Goal: Task Accomplishment & Management: Use online tool/utility

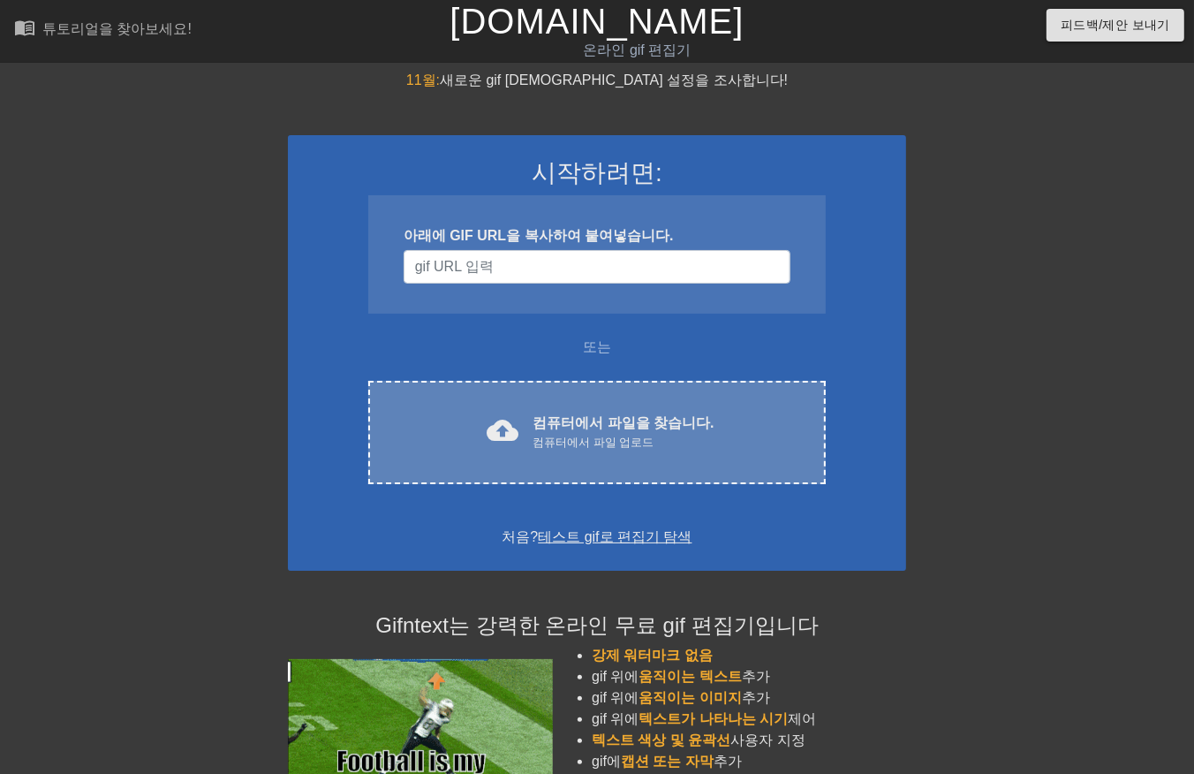
drag, startPoint x: 606, startPoint y: 451, endPoint x: 616, endPoint y: 442, distance: 13.7
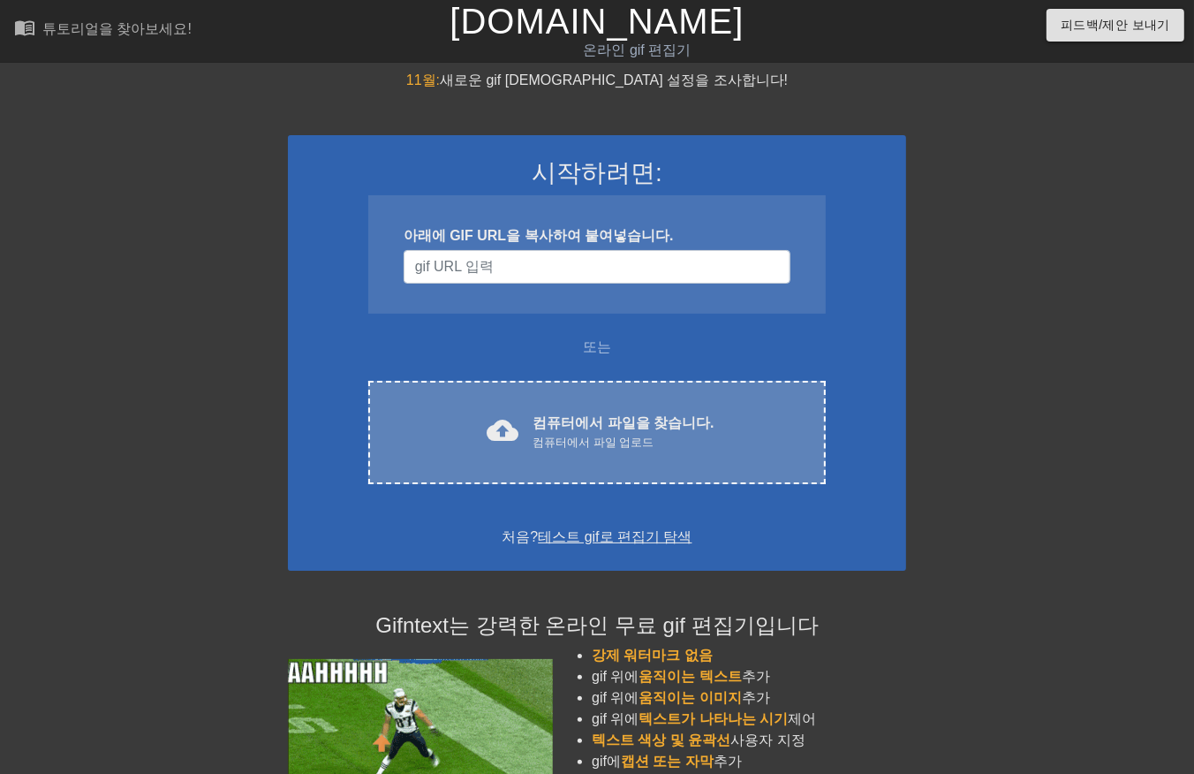
click at [616, 442] on div "cloud_upload 컴퓨터에서 파일을 찾습니다. 컴퓨터에서 파일 업로드 Choose files" at bounding box center [597, 432] width 458 height 103
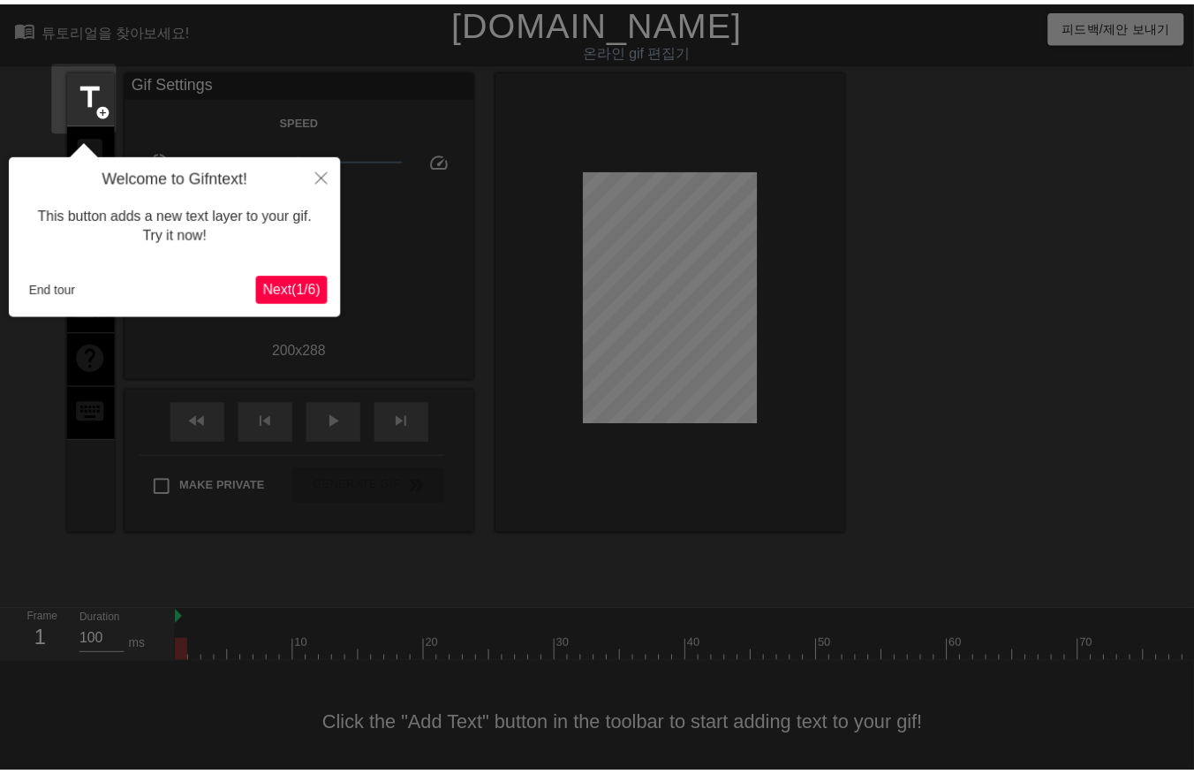
scroll to position [27, 0]
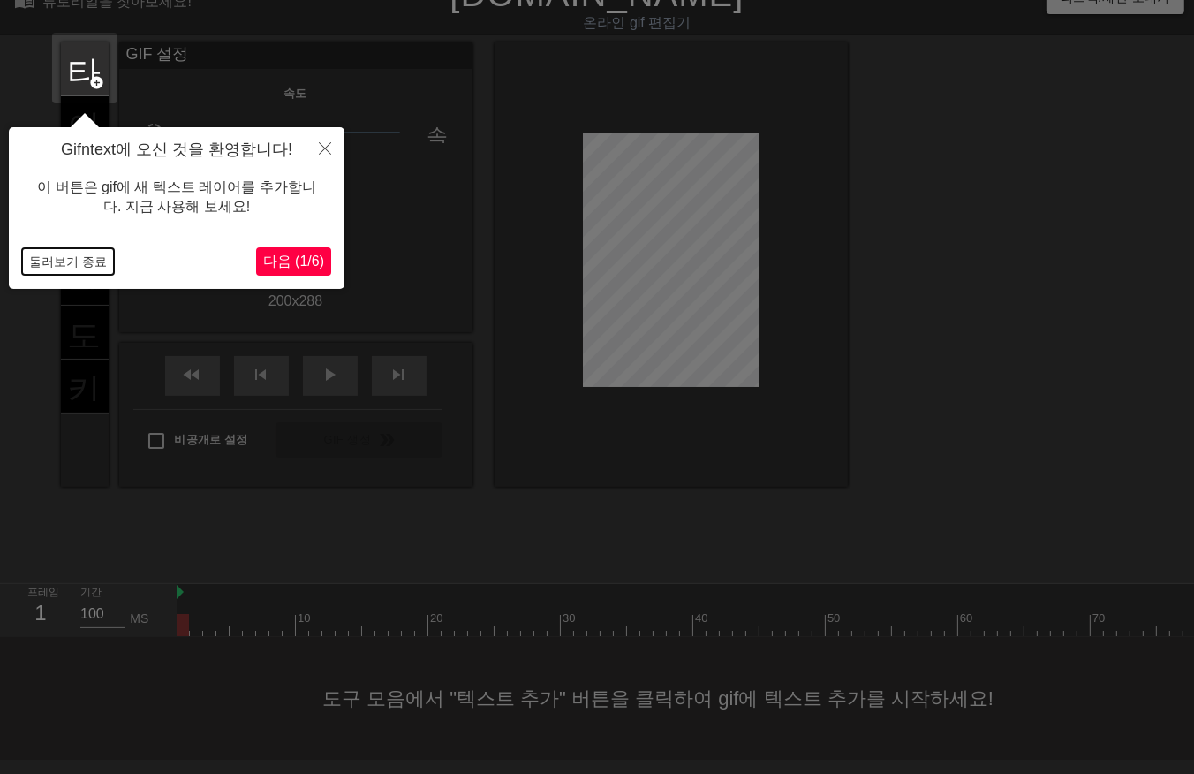
click at [83, 259] on button "둘러보기 종료" at bounding box center [68, 261] width 92 height 27
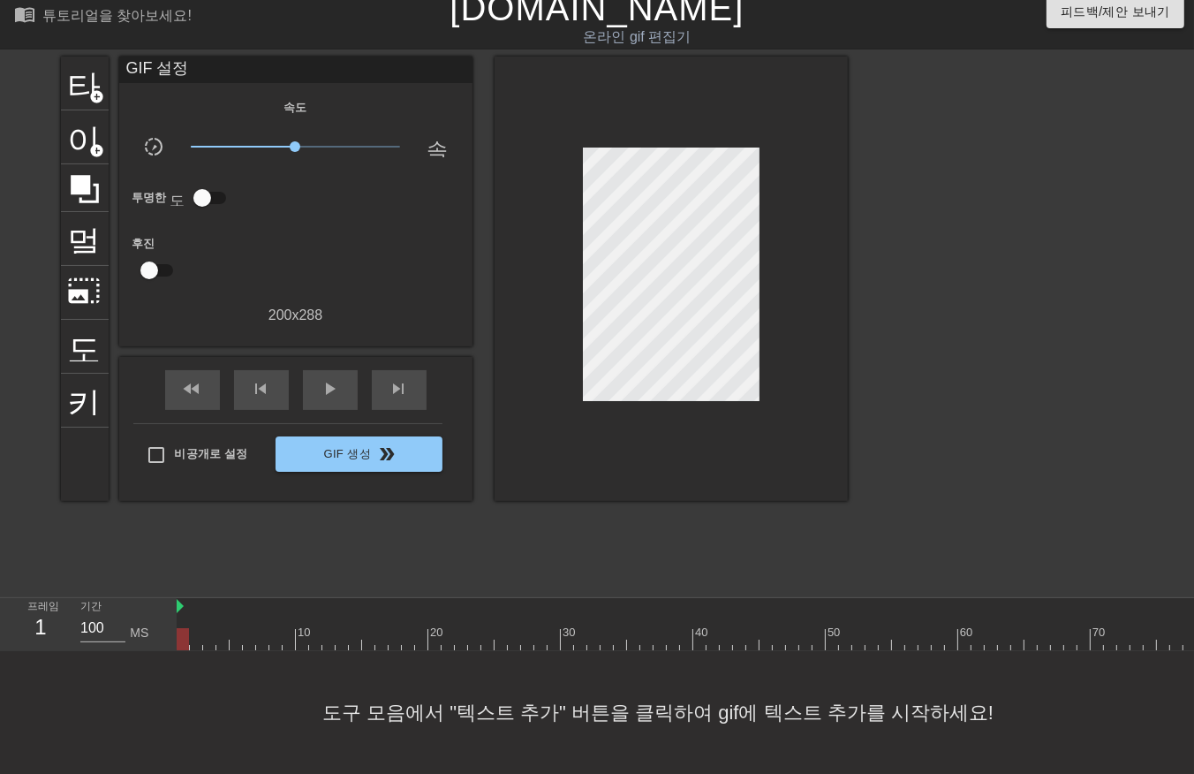
drag, startPoint x: 183, startPoint y: 624, endPoint x: 42, endPoint y: 661, distance: 145.3
click at [0, 666] on html "menu_book 튜토리얼을 찾아보세요! Gifntext.com 온라인 gif 편집기 피드백/제안 보내기 타이틀 add_circle 이미지 a…" at bounding box center [597, 380] width 1194 height 787
click at [195, 628] on div at bounding box center [859, 639] width 1365 height 22
drag, startPoint x: 209, startPoint y: 626, endPoint x: 208, endPoint y: 638, distance: 12.4
click at [208, 631] on div at bounding box center [859, 639] width 1365 height 22
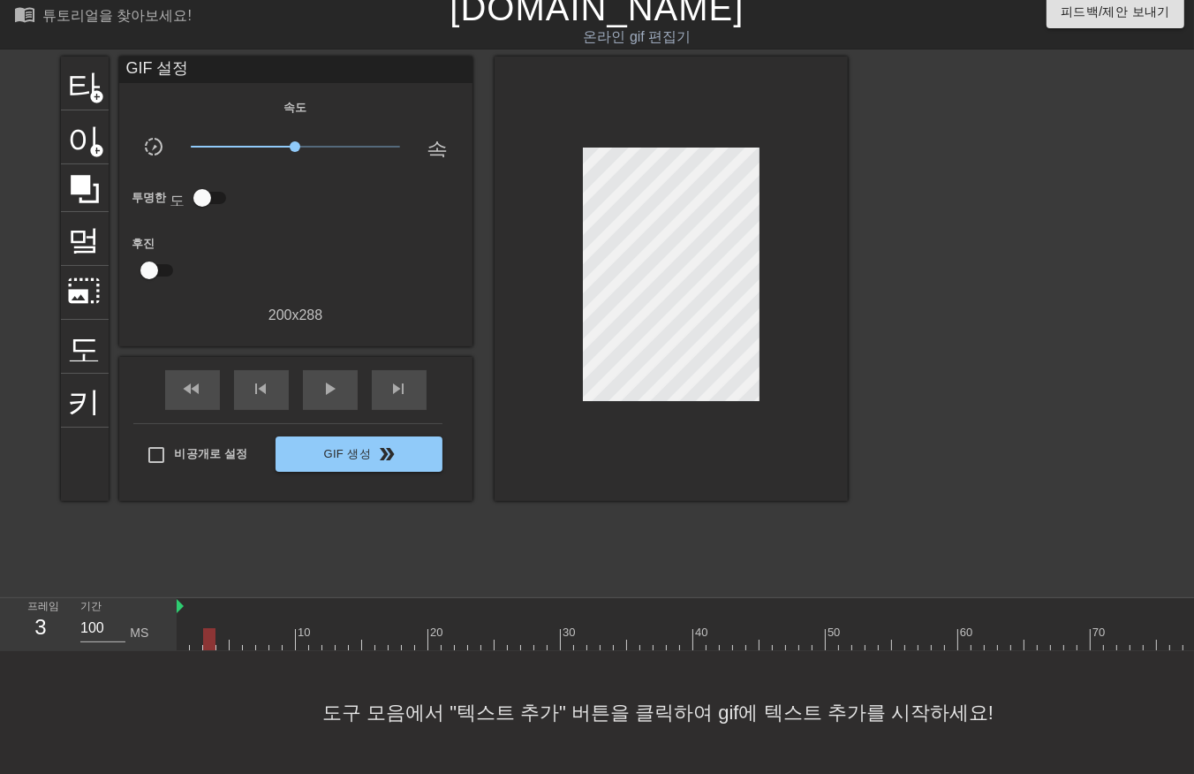
drag, startPoint x: 219, startPoint y: 623, endPoint x: 217, endPoint y: 638, distance: 15.1
click at [218, 632] on div at bounding box center [859, 639] width 1365 height 22
drag, startPoint x: 232, startPoint y: 621, endPoint x: 232, endPoint y: 636, distance: 15.0
click at [232, 628] on div at bounding box center [859, 639] width 1365 height 22
drag, startPoint x: 245, startPoint y: 627, endPoint x: 254, endPoint y: 642, distance: 17.4
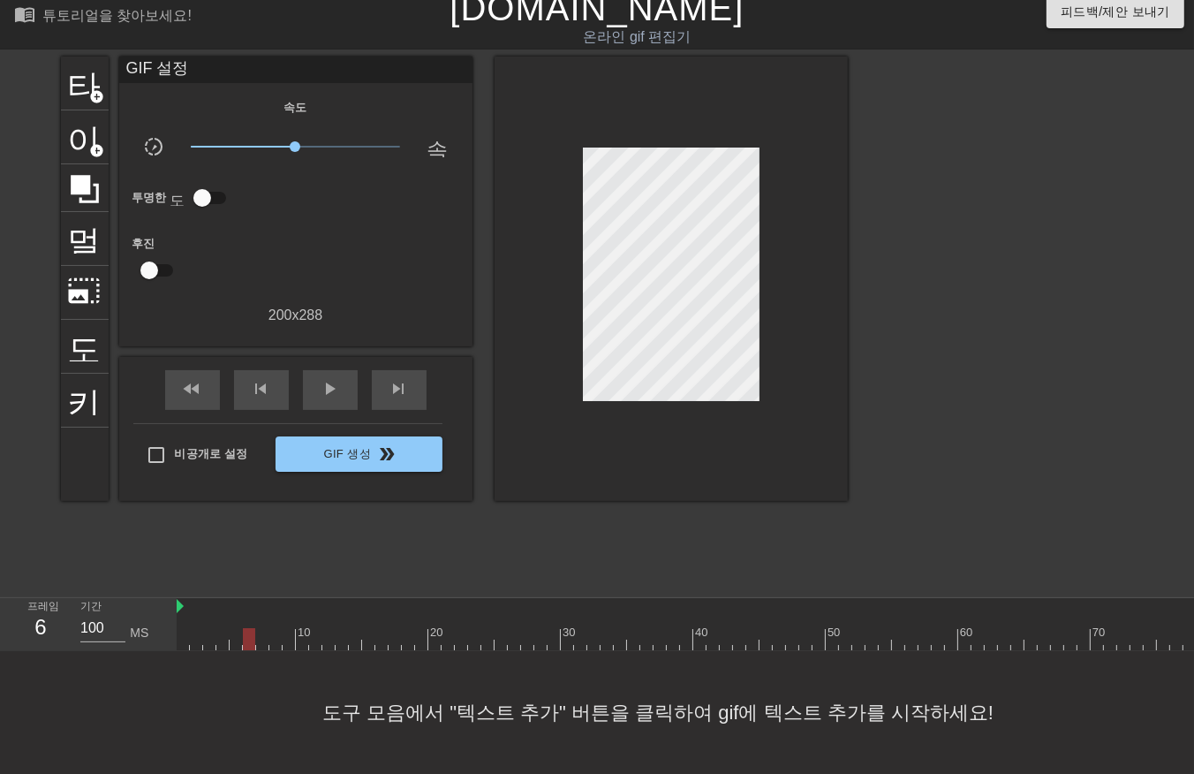
click at [245, 628] on div at bounding box center [859, 639] width 1365 height 22
drag, startPoint x: 258, startPoint y: 629, endPoint x: 260, endPoint y: 642, distance: 13.4
click at [258, 631] on div at bounding box center [859, 639] width 1365 height 22
click at [270, 628] on div at bounding box center [859, 639] width 1365 height 22
click at [285, 628] on div at bounding box center [859, 639] width 1365 height 22
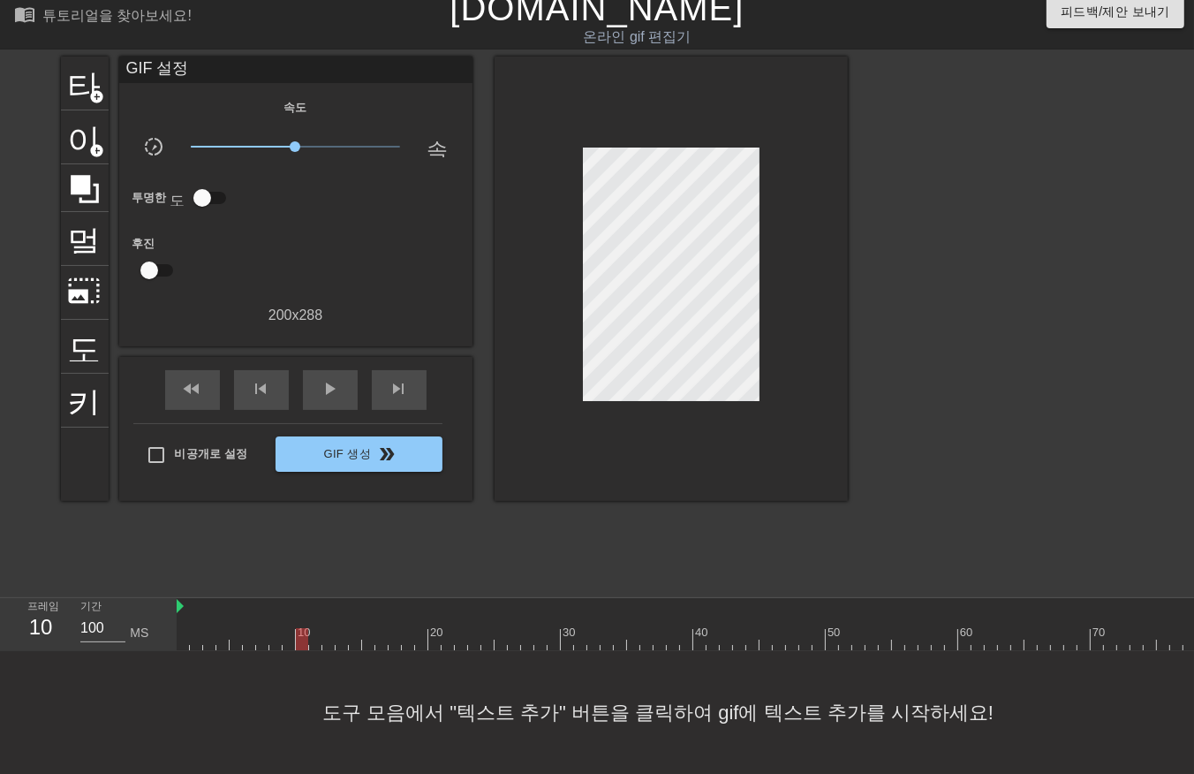
drag, startPoint x: 300, startPoint y: 627, endPoint x: 286, endPoint y: 652, distance: 28.5
click at [300, 628] on div at bounding box center [859, 639] width 1365 height 22
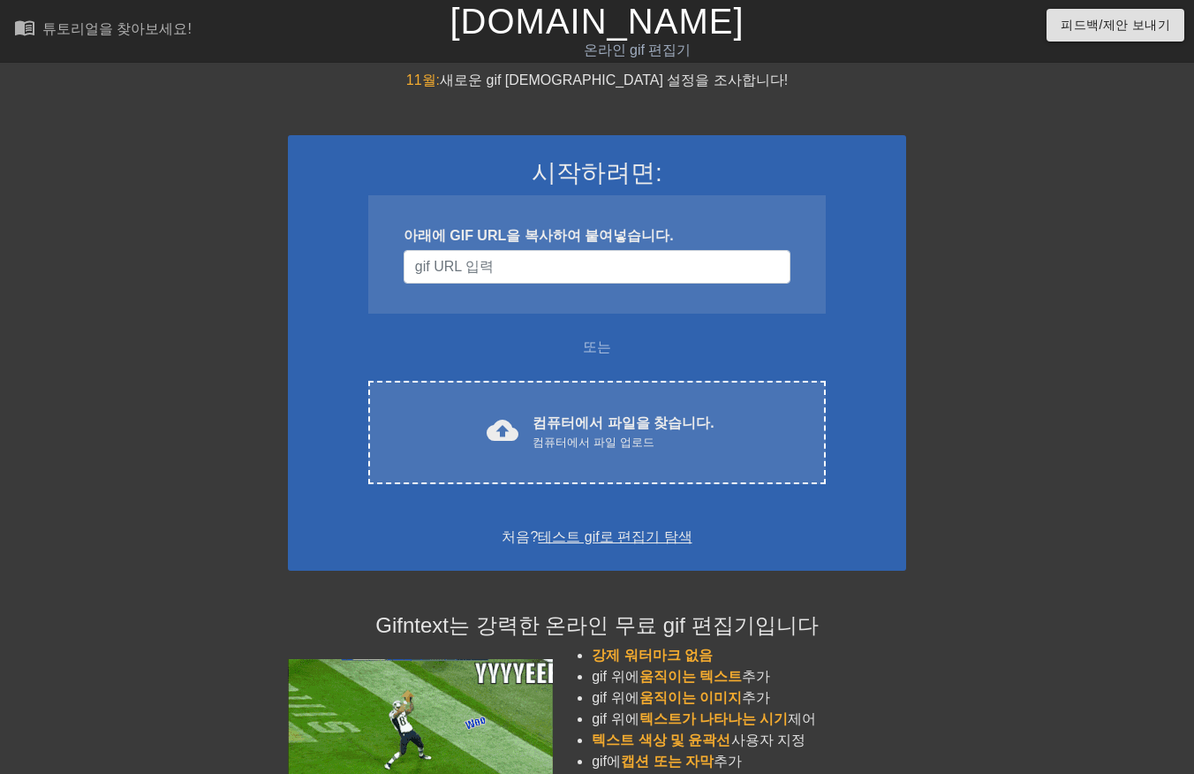
scroll to position [32, 0]
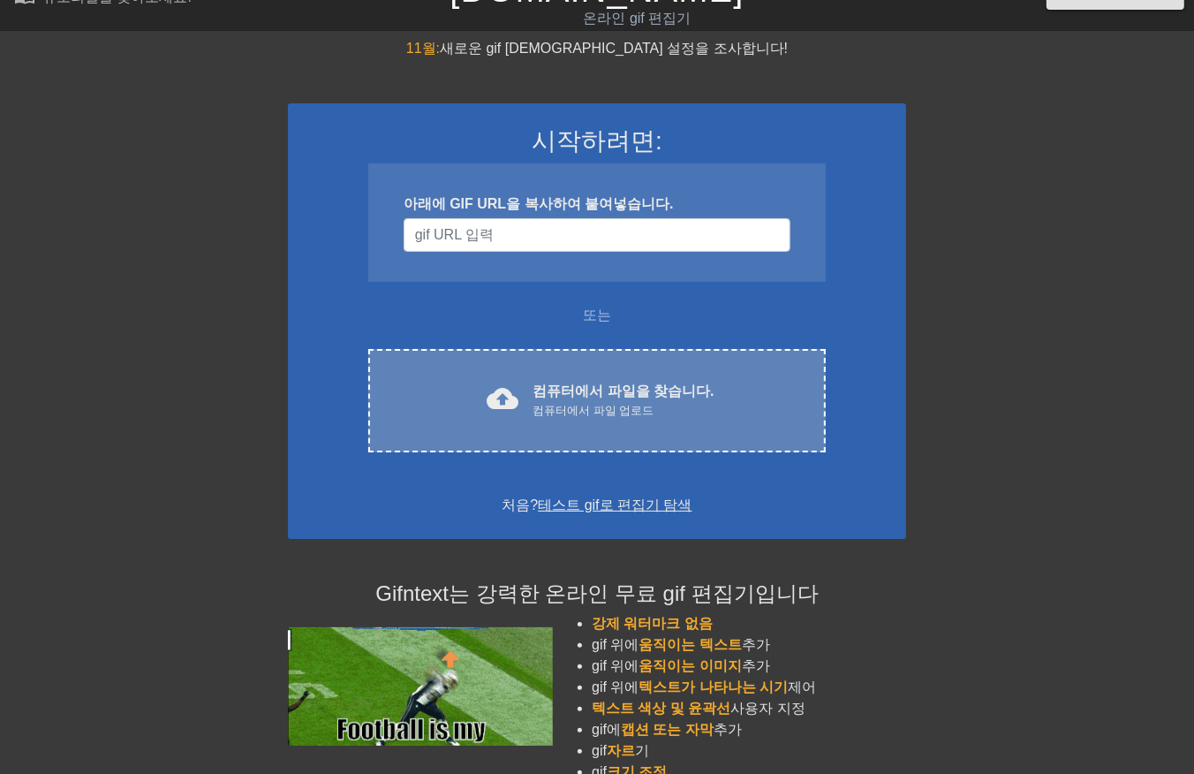
click at [608, 402] on div "컴퓨터에서 파일 업로드" at bounding box center [623, 411] width 181 height 18
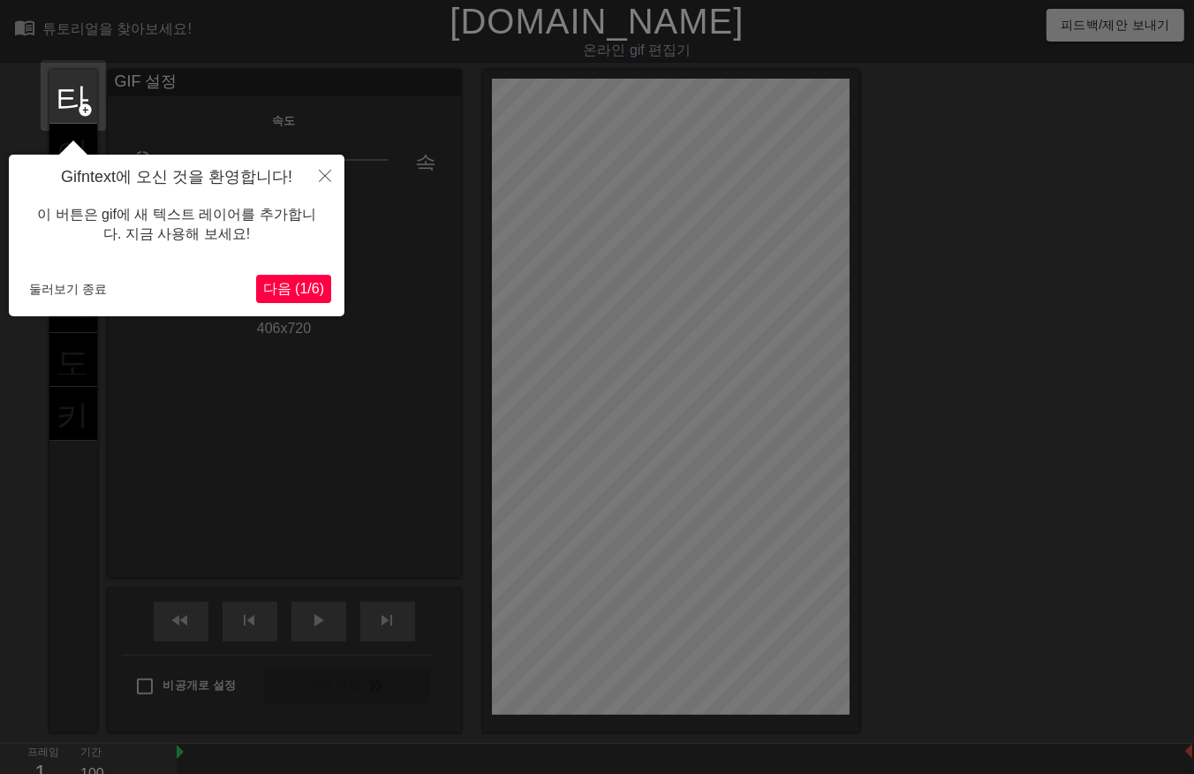
scroll to position [42, 0]
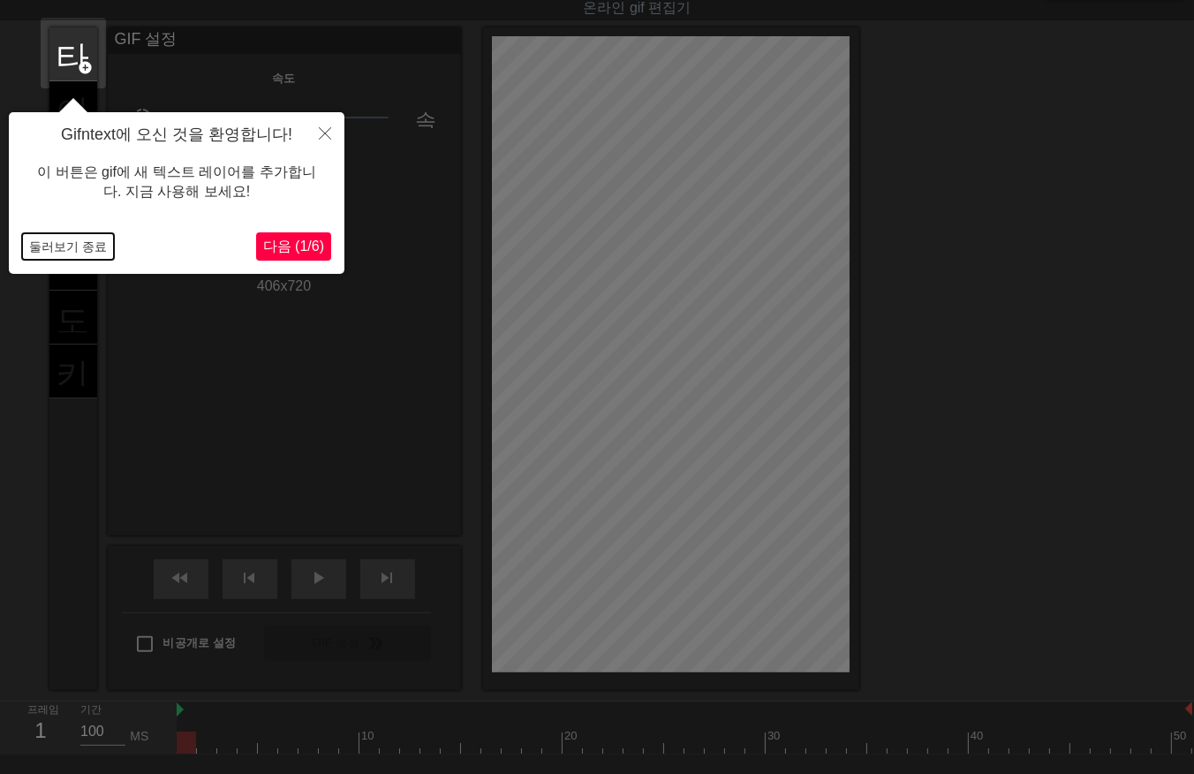
click at [80, 242] on button "둘러보기 종료" at bounding box center [68, 246] width 92 height 27
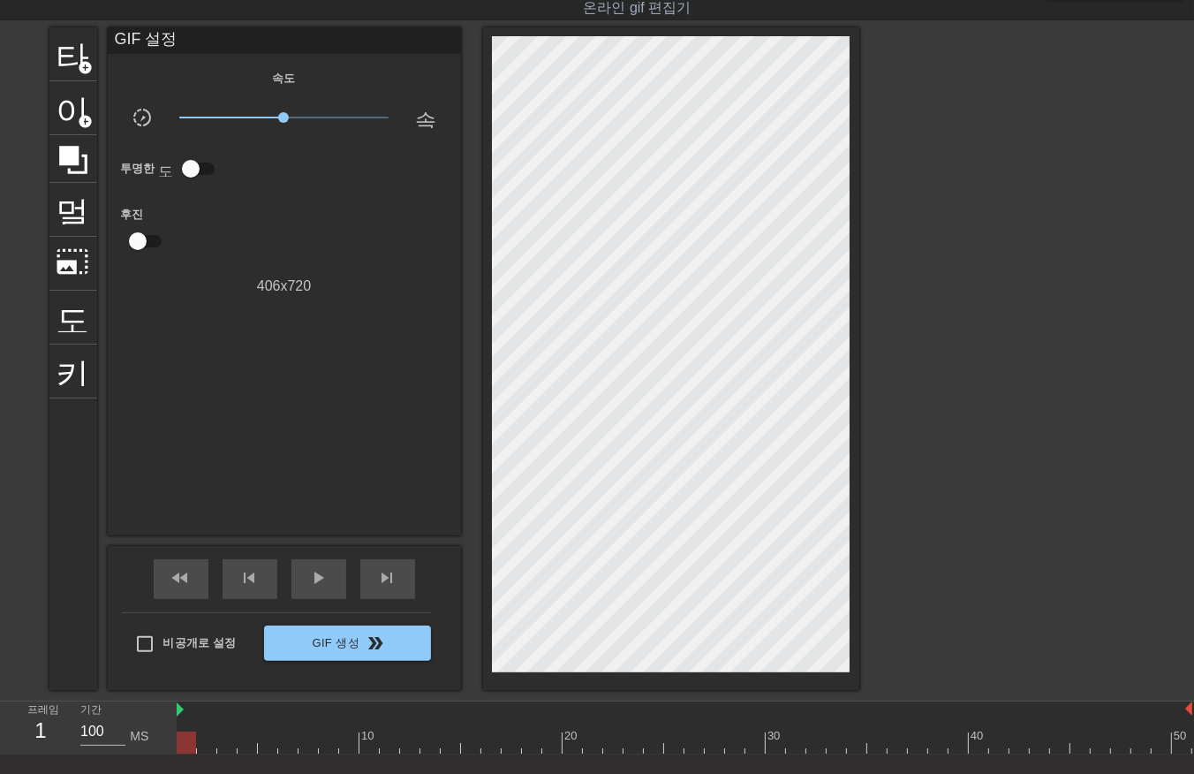
drag, startPoint x: 186, startPoint y: 739, endPoint x: -4, endPoint y: 835, distance: 213.8
click at [0, 773] on html "menu_book 튜토리얼을 찾아보세요! Gifntext.com 온라인 gif 편집기 피드백/제안 보내기 타이틀 add_circle 이미지 a…" at bounding box center [597, 418] width 1194 height 920
click at [204, 739] on div at bounding box center [685, 743] width 1016 height 22
click at [225, 739] on div at bounding box center [685, 743] width 1016 height 22
click at [245, 739] on div at bounding box center [685, 743] width 1016 height 22
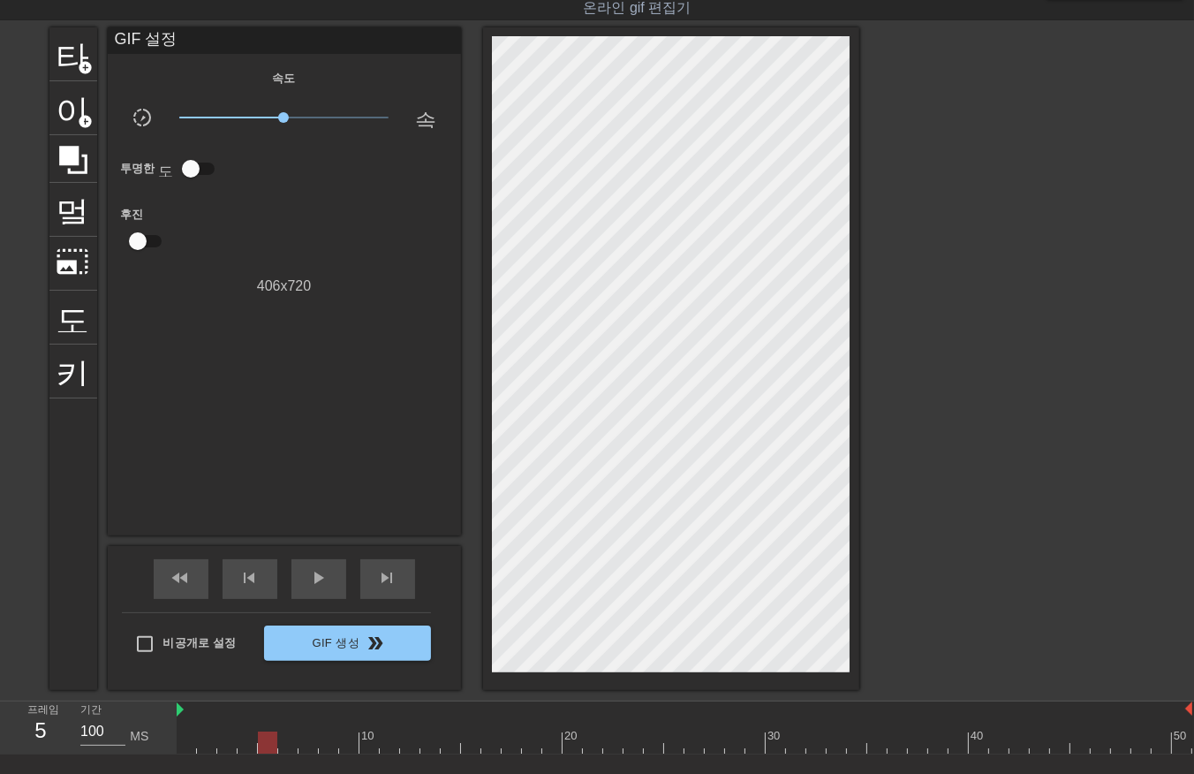
click at [266, 739] on div at bounding box center [685, 743] width 1016 height 22
drag, startPoint x: 285, startPoint y: 742, endPoint x: 301, endPoint y: 746, distance: 16.3
click at [285, 743] on div at bounding box center [685, 743] width 1016 height 22
click at [305, 745] on div at bounding box center [685, 743] width 1016 height 22
click at [322, 745] on div at bounding box center [685, 743] width 1016 height 22
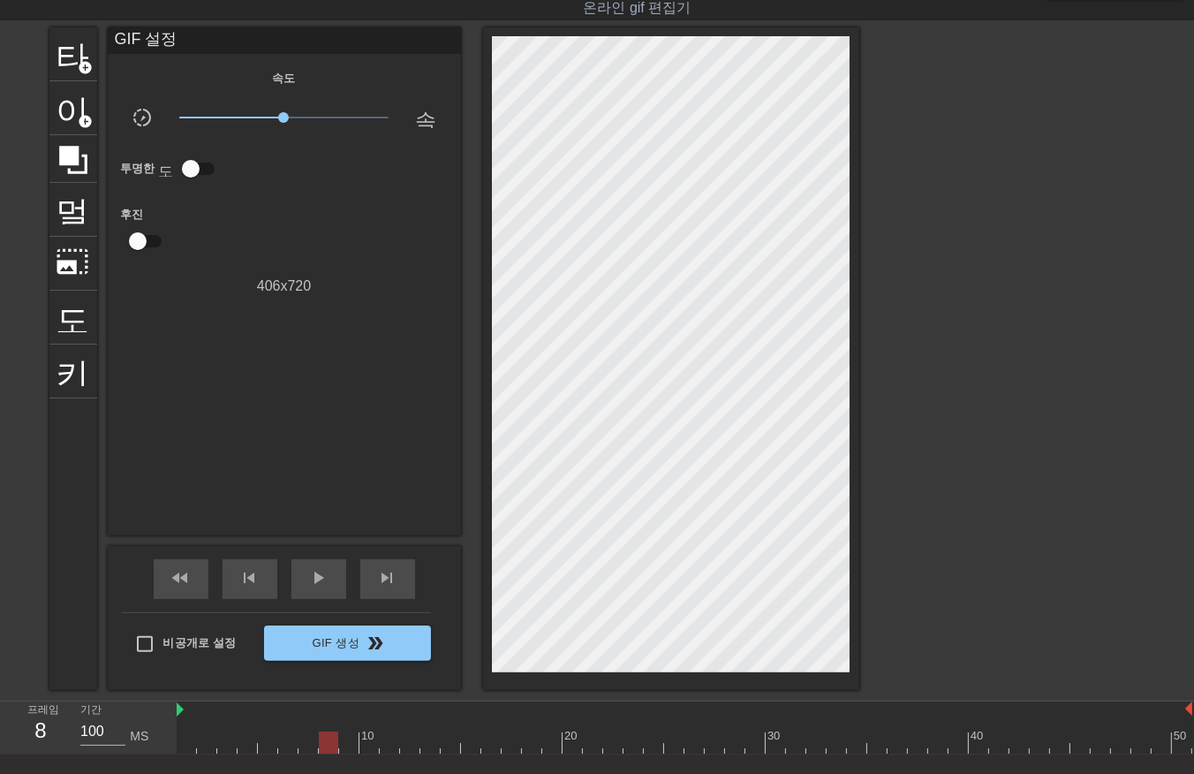
click at [345, 744] on div at bounding box center [685, 743] width 1016 height 22
click at [369, 745] on div at bounding box center [685, 743] width 1016 height 22
click at [383, 744] on div at bounding box center [685, 743] width 1016 height 22
click at [409, 745] on div at bounding box center [685, 743] width 1016 height 22
click at [428, 742] on div at bounding box center [685, 743] width 1016 height 22
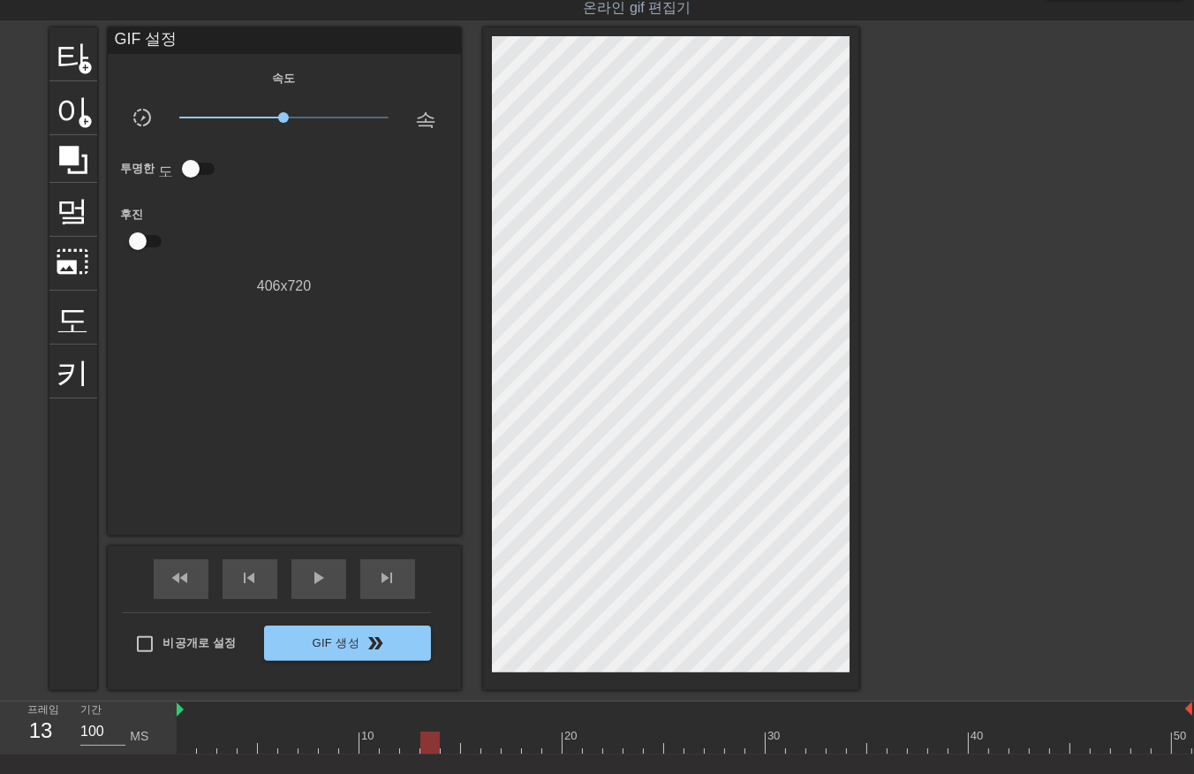
click at [451, 743] on div at bounding box center [685, 743] width 1016 height 22
drag, startPoint x: 465, startPoint y: 739, endPoint x: 480, endPoint y: 737, distance: 15.1
click at [464, 739] on div at bounding box center [685, 743] width 1016 height 22
click at [488, 737] on div at bounding box center [685, 743] width 1016 height 22
click at [506, 738] on div at bounding box center [685, 743] width 1016 height 22
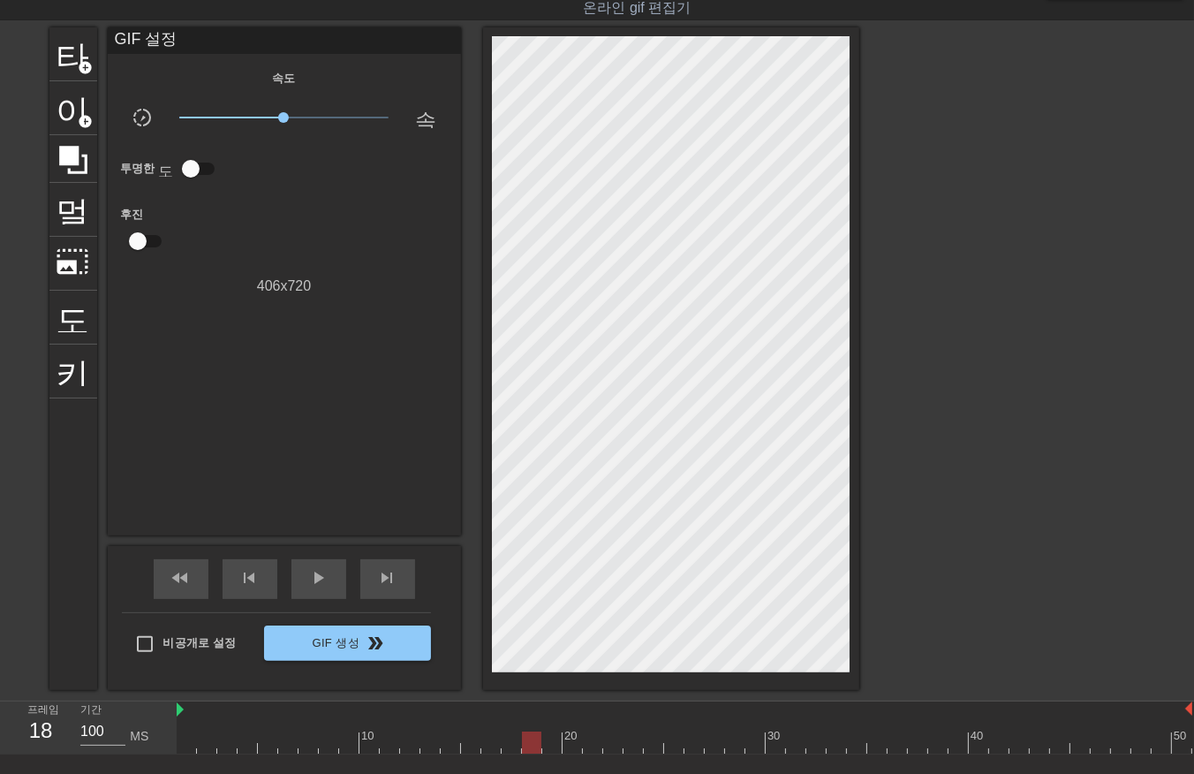
click at [525, 739] on div at bounding box center [685, 743] width 1016 height 22
click at [550, 739] on div at bounding box center [685, 743] width 1016 height 22
drag, startPoint x: 568, startPoint y: 744, endPoint x: 578, endPoint y: 745, distance: 9.8
click at [570, 745] on div at bounding box center [685, 743] width 1016 height 22
click at [592, 742] on div at bounding box center [685, 743] width 1016 height 22
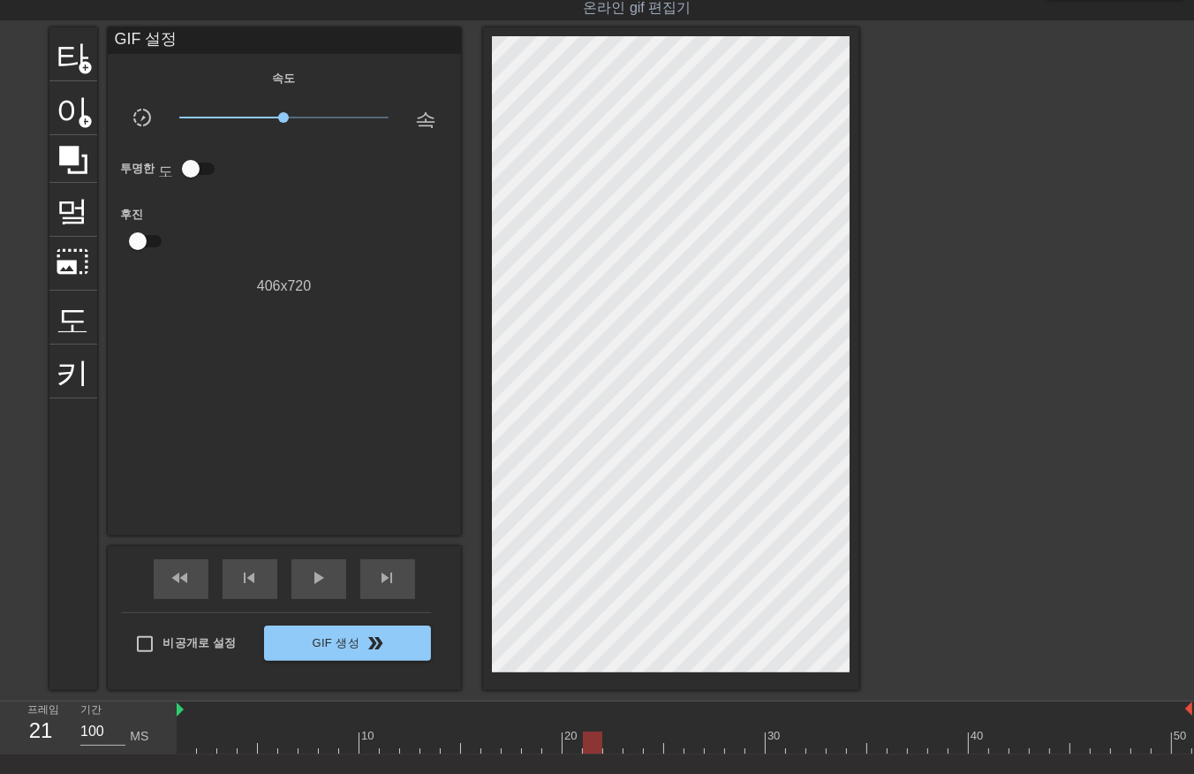
click at [613, 747] on div at bounding box center [685, 743] width 1016 height 22
click at [630, 743] on div at bounding box center [685, 743] width 1016 height 22
click at [652, 739] on div at bounding box center [685, 743] width 1016 height 22
drag, startPoint x: 670, startPoint y: 739, endPoint x: 686, endPoint y: 744, distance: 16.8
click at [672, 742] on div at bounding box center [685, 743] width 1016 height 22
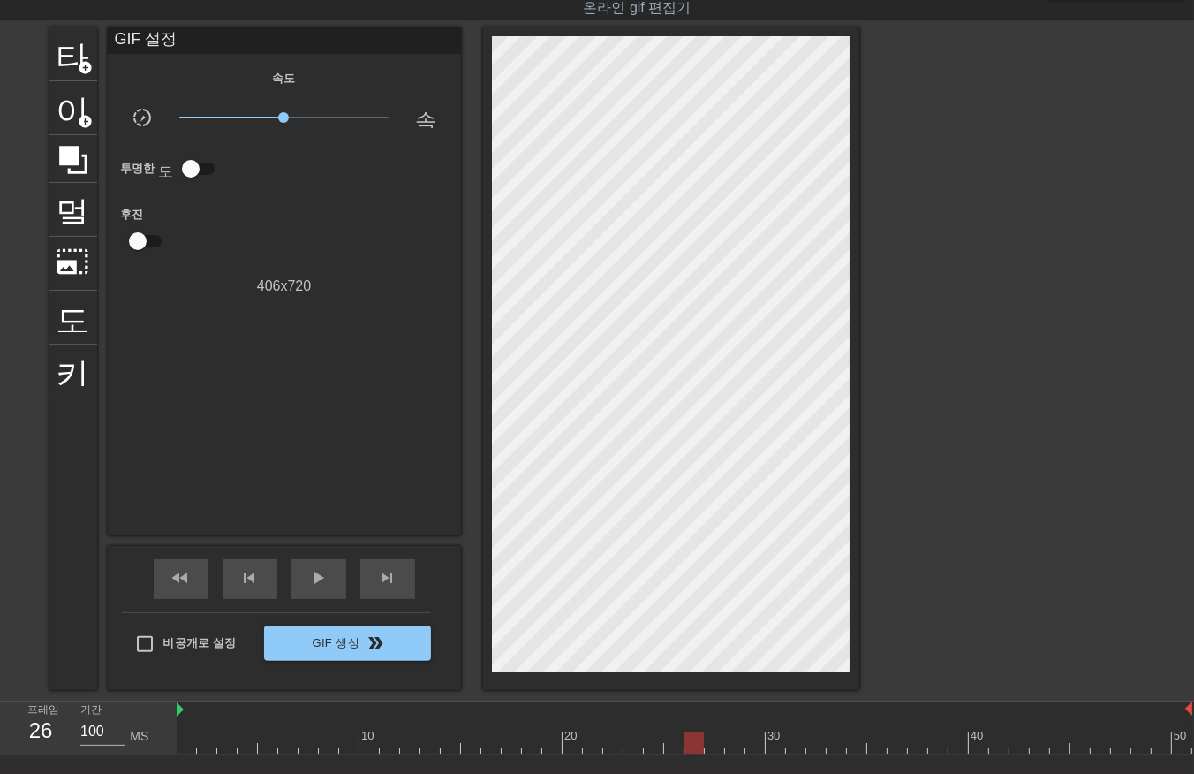
drag, startPoint x: 691, startPoint y: 739, endPoint x: 721, endPoint y: 739, distance: 30.0
click at [692, 739] on div at bounding box center [685, 743] width 1016 height 22
drag, startPoint x: 712, startPoint y: 739, endPoint x: 732, endPoint y: 739, distance: 19.4
click at [712, 742] on div at bounding box center [685, 743] width 1016 height 22
drag, startPoint x: 735, startPoint y: 737, endPoint x: 752, endPoint y: 736, distance: 16.8
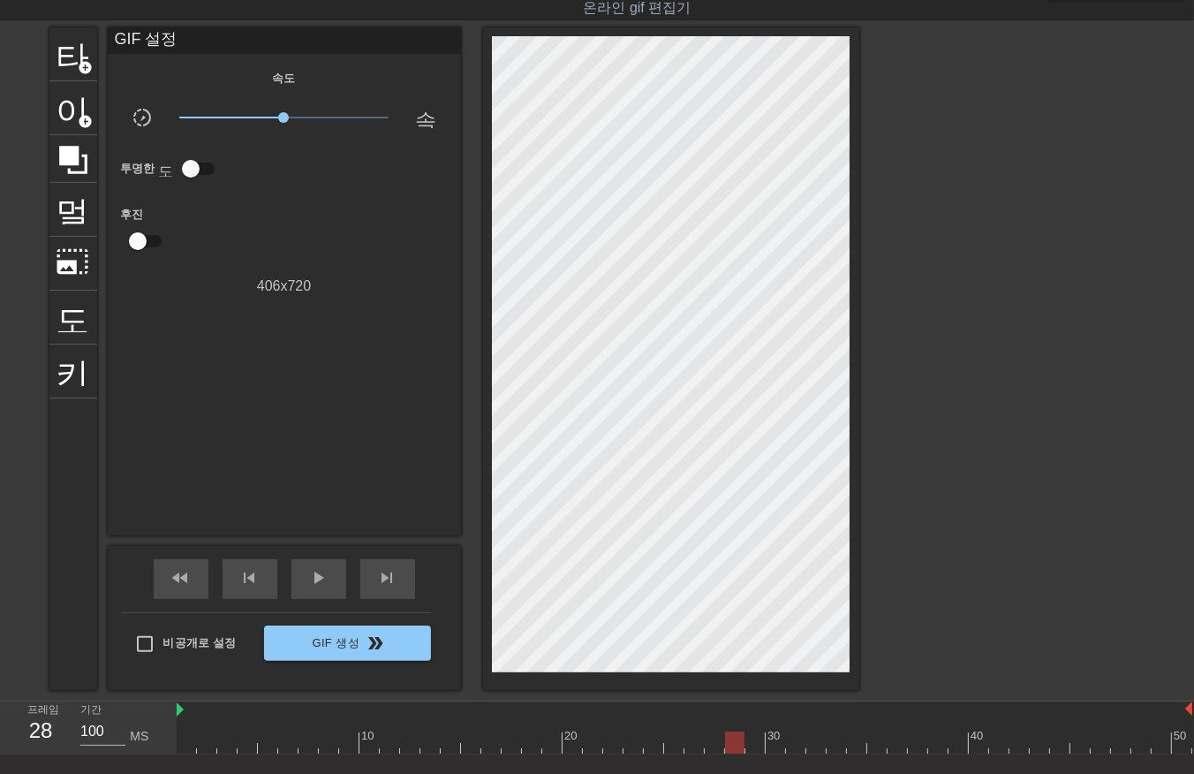
click at [738, 739] on div at bounding box center [685, 743] width 1016 height 22
click at [755, 738] on div at bounding box center [685, 743] width 1016 height 22
drag, startPoint x: 772, startPoint y: 740, endPoint x: 797, endPoint y: 745, distance: 25.1
click at [774, 743] on div at bounding box center [685, 743] width 1016 height 22
drag, startPoint x: 796, startPoint y: 743, endPoint x: 801, endPoint y: 752, distance: 10.3
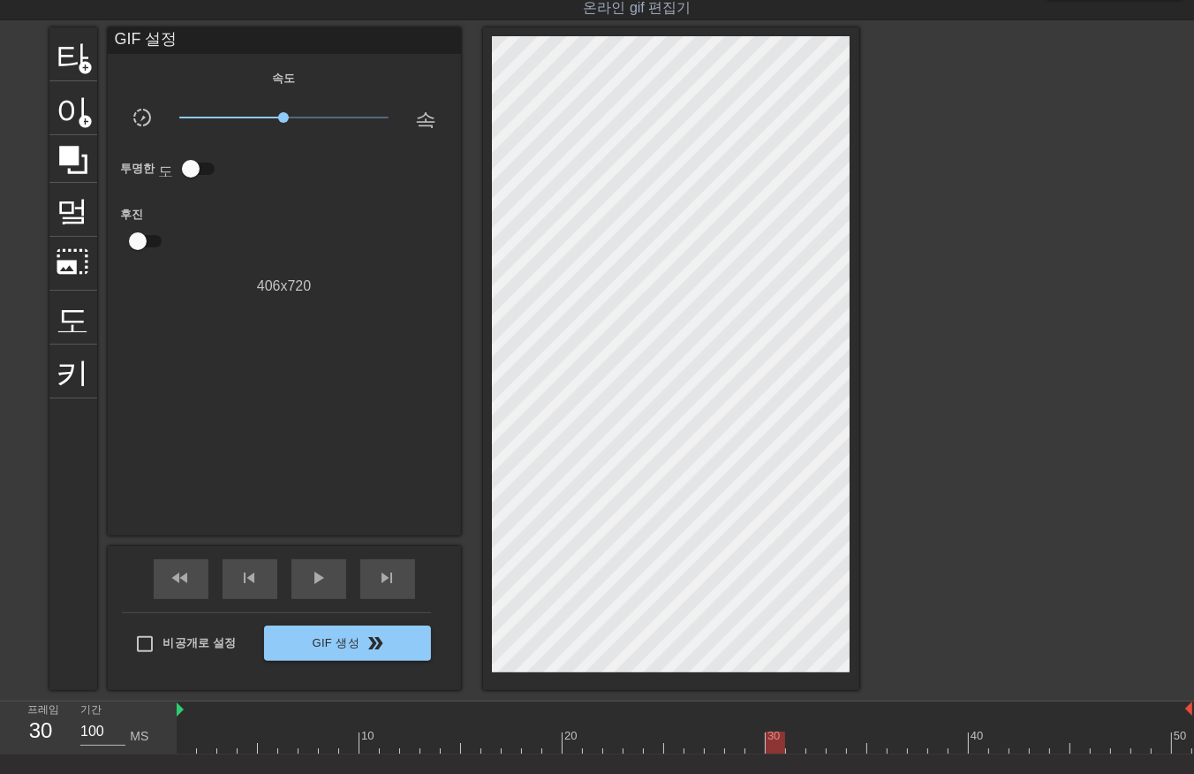
click at [797, 746] on div at bounding box center [685, 743] width 1016 height 22
drag, startPoint x: 815, startPoint y: 739, endPoint x: 846, endPoint y: 757, distance: 36.4
click at [816, 743] on div at bounding box center [685, 743] width 1016 height 22
drag, startPoint x: 829, startPoint y: 736, endPoint x: 854, endPoint y: 749, distance: 28.8
click at [833, 742] on div at bounding box center [685, 743] width 1016 height 22
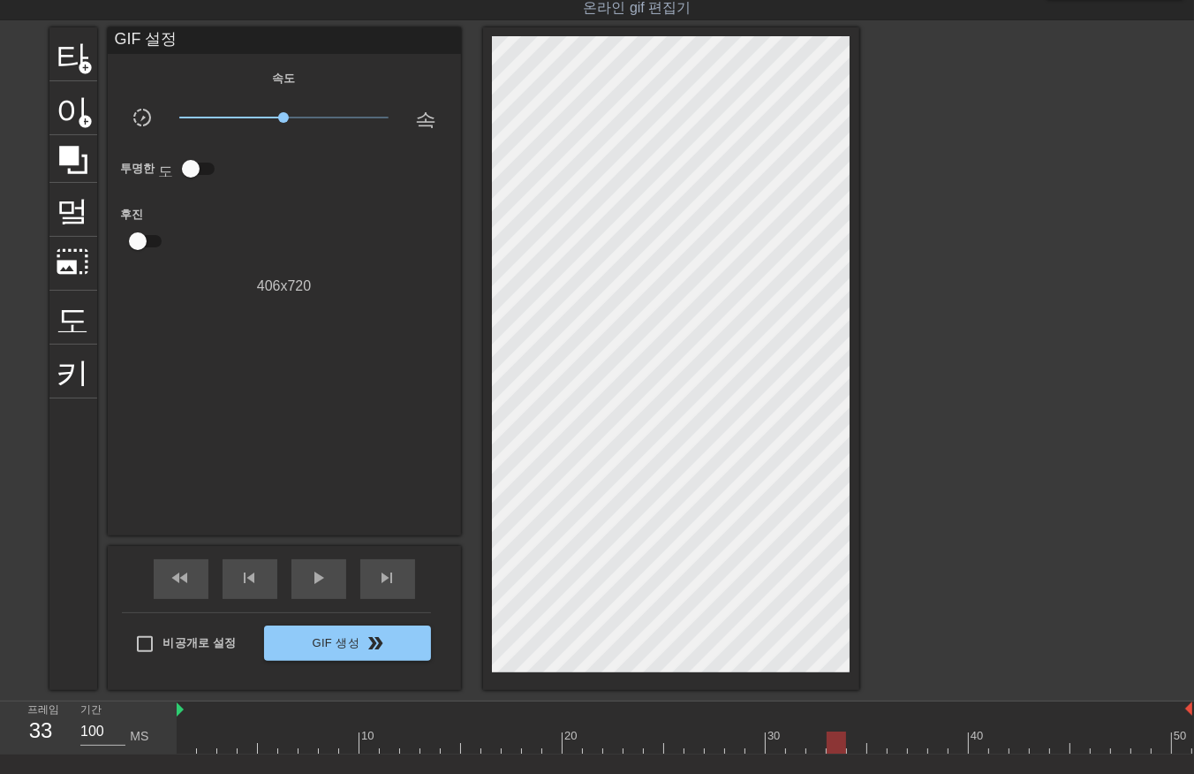
drag, startPoint x: 845, startPoint y: 738, endPoint x: 889, endPoint y: 763, distance: 50.3
click at [848, 743] on div at bounding box center [685, 743] width 1016 height 22
drag, startPoint x: 871, startPoint y: 739, endPoint x: 878, endPoint y: 748, distance: 11.3
click at [872, 743] on div at bounding box center [685, 743] width 1016 height 22
drag, startPoint x: 892, startPoint y: 736, endPoint x: 897, endPoint y: 748, distance: 13.1
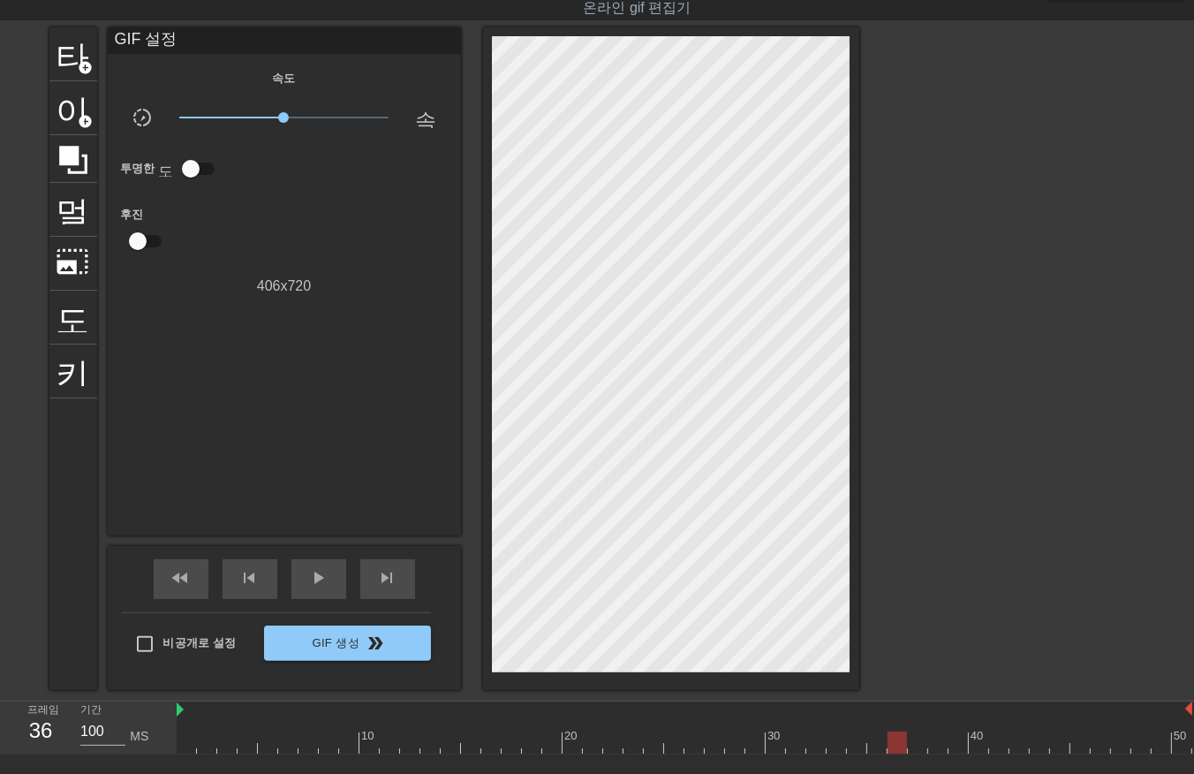
click at [891, 745] on div at bounding box center [685, 743] width 1016 height 22
click at [912, 746] on div at bounding box center [685, 743] width 1016 height 22
drag, startPoint x: 929, startPoint y: 739, endPoint x: 938, endPoint y: 748, distance: 13.1
click at [929, 744] on div at bounding box center [685, 743] width 1016 height 22
drag, startPoint x: 954, startPoint y: 733, endPoint x: 952, endPoint y: 742, distance: 9.0
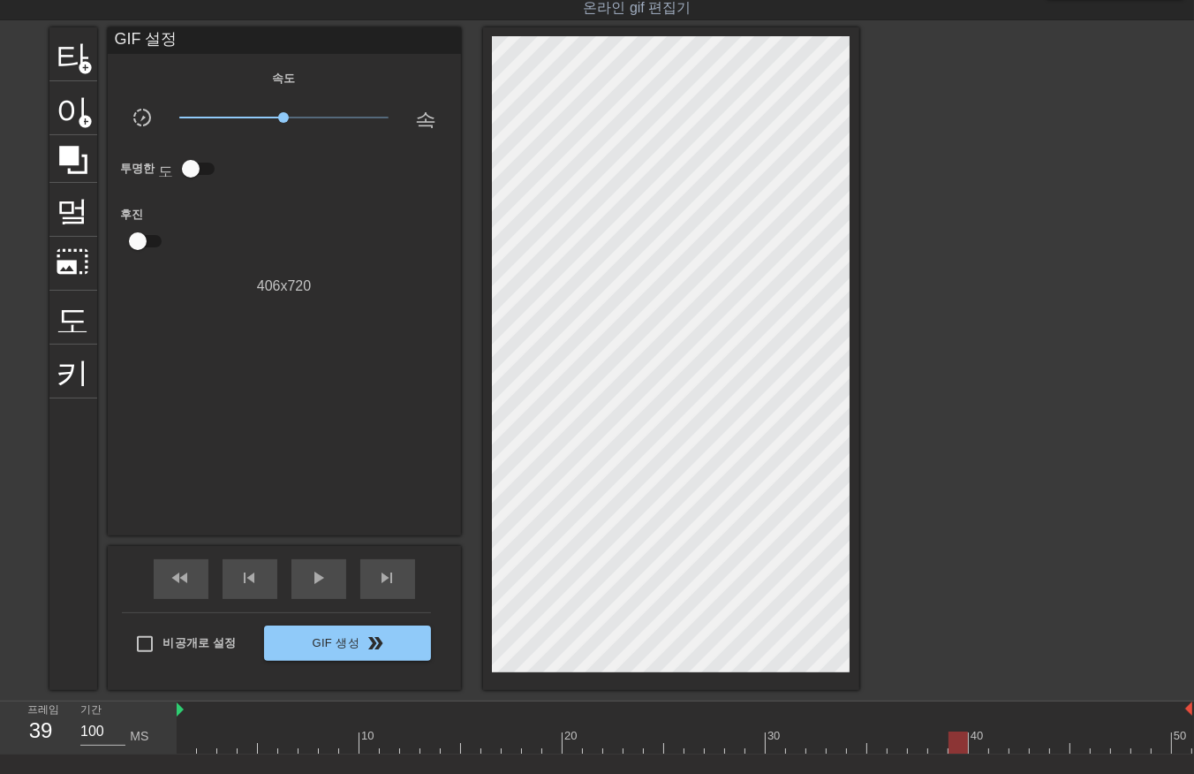
click at [952, 736] on div at bounding box center [685, 743] width 1016 height 22
click at [975, 744] on div at bounding box center [685, 743] width 1016 height 22
click at [993, 736] on div at bounding box center [685, 743] width 1016 height 22
drag, startPoint x: 1013, startPoint y: 739, endPoint x: 1026, endPoint y: 749, distance: 15.7
click at [1012, 744] on div at bounding box center [685, 743] width 1016 height 22
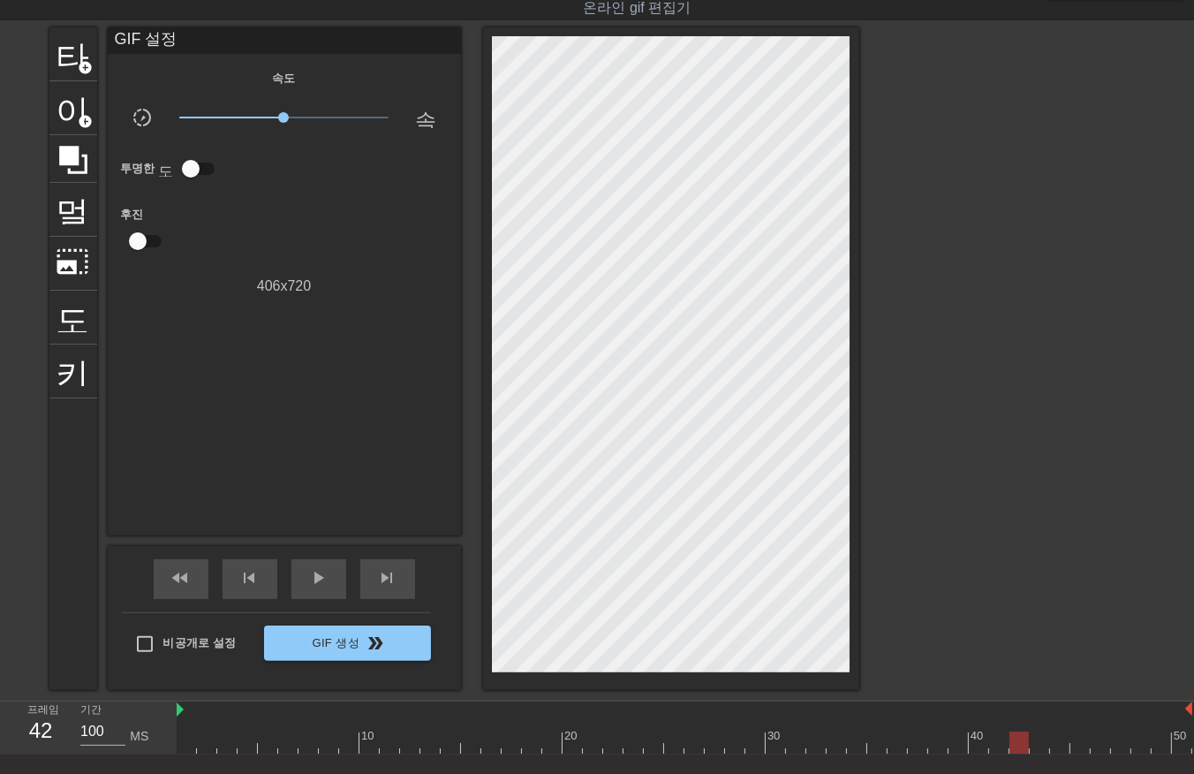
click at [1032, 743] on div at bounding box center [685, 743] width 1016 height 22
drag, startPoint x: 1051, startPoint y: 737, endPoint x: 1061, endPoint y: 746, distance: 13.1
click at [1051, 739] on div at bounding box center [685, 743] width 1016 height 22
click at [1070, 739] on div at bounding box center [685, 743] width 1016 height 22
drag, startPoint x: 1075, startPoint y: 743, endPoint x: 1092, endPoint y: 758, distance: 22.5
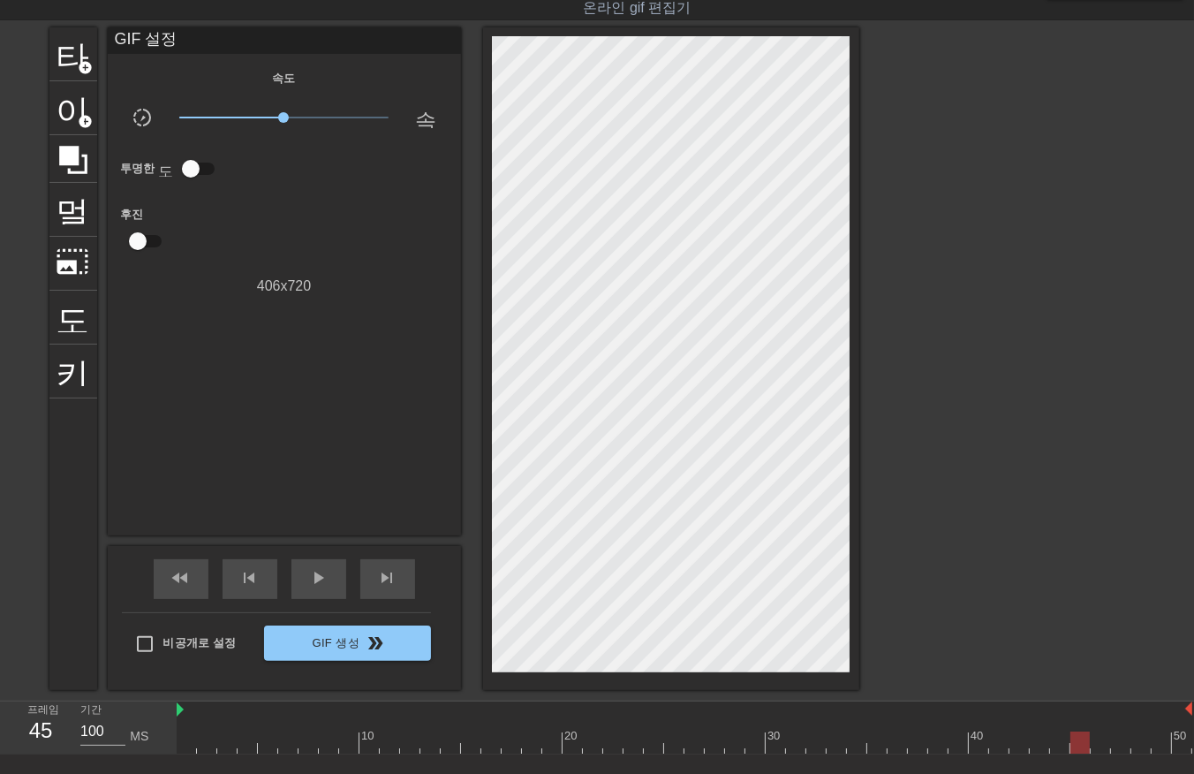
click at [1078, 747] on div at bounding box center [685, 743] width 1016 height 22
drag, startPoint x: 1094, startPoint y: 742, endPoint x: 1104, endPoint y: 748, distance: 12.3
click at [1099, 747] on div at bounding box center [685, 743] width 1016 height 22
click at [1120, 740] on div at bounding box center [685, 743] width 1016 height 22
click at [1141, 743] on div at bounding box center [685, 743] width 1016 height 22
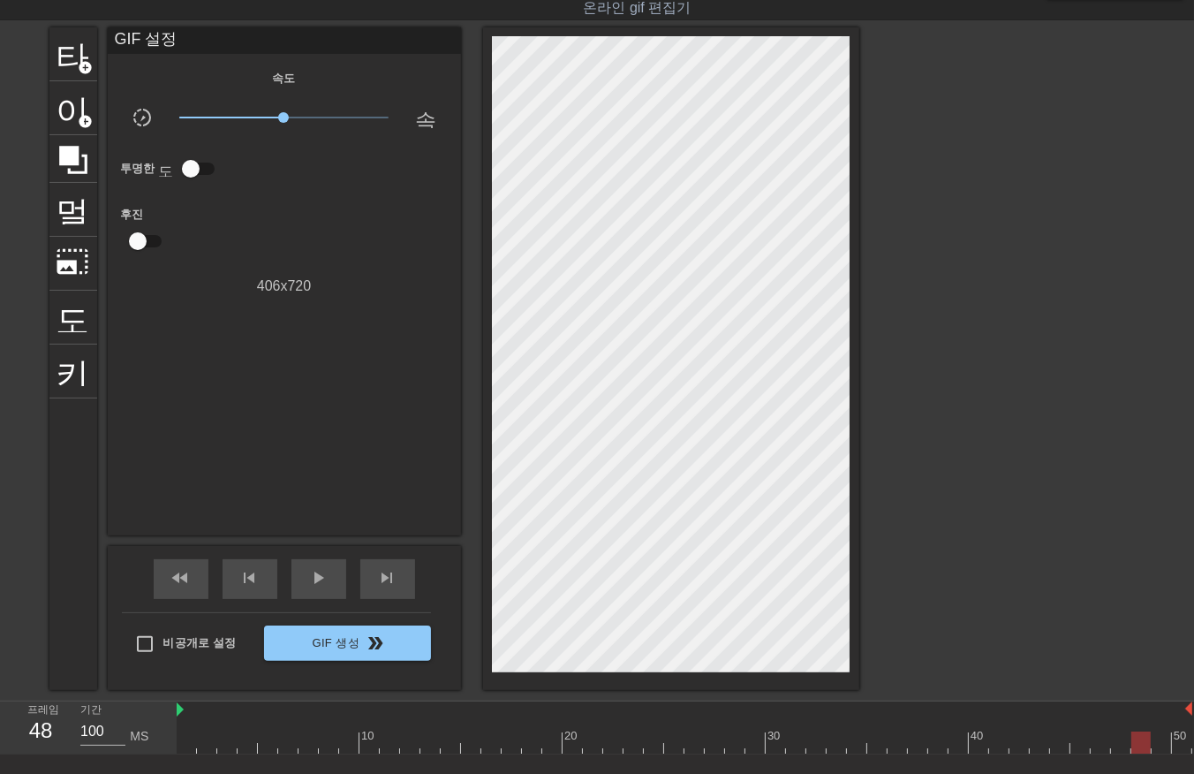
click at [1162, 745] on div at bounding box center [685, 743] width 1016 height 22
click at [1179, 740] on div at bounding box center [685, 743] width 1016 height 22
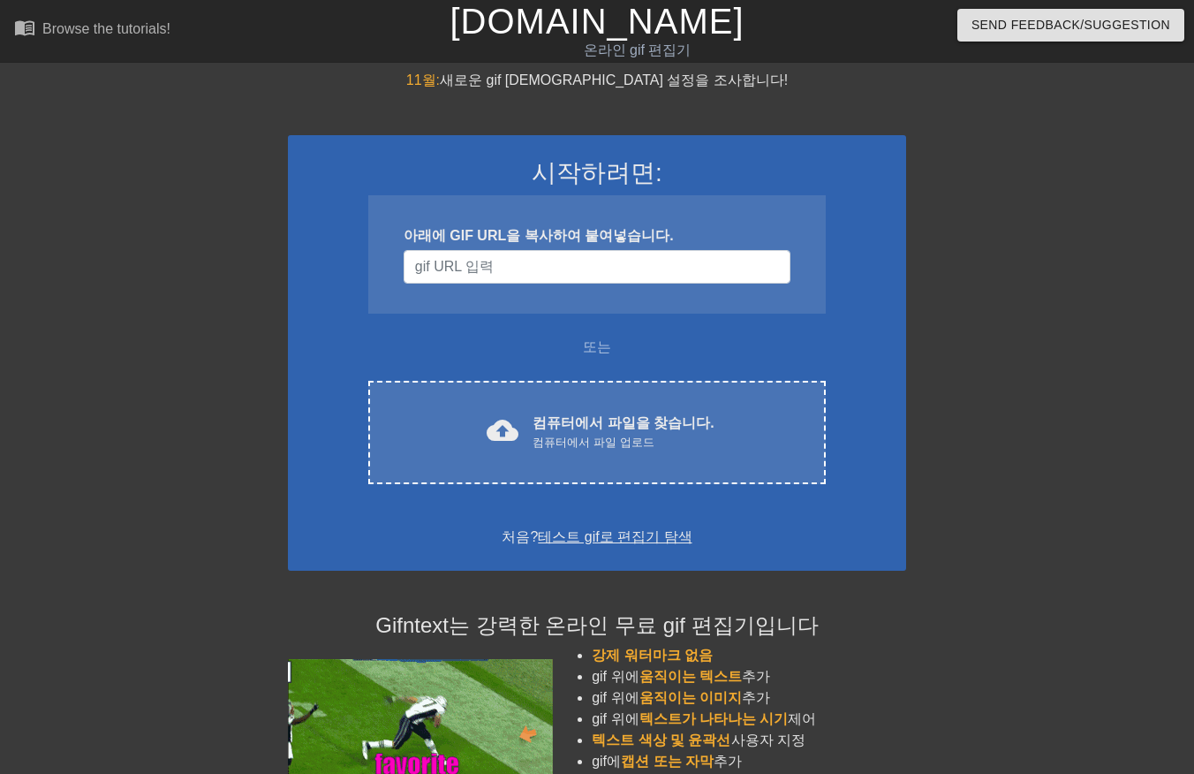
scroll to position [42, 0]
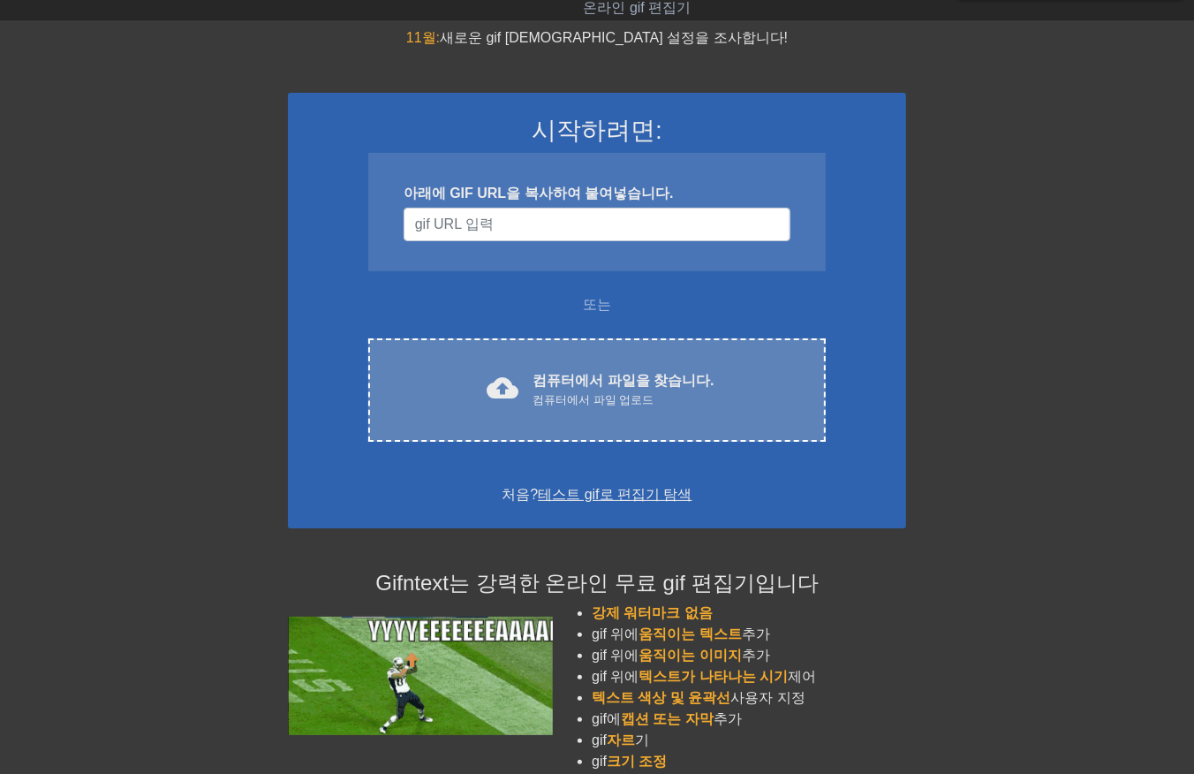
click at [559, 382] on font "컴퓨터에서 파일을 찾습니다." at bounding box center [623, 380] width 181 height 15
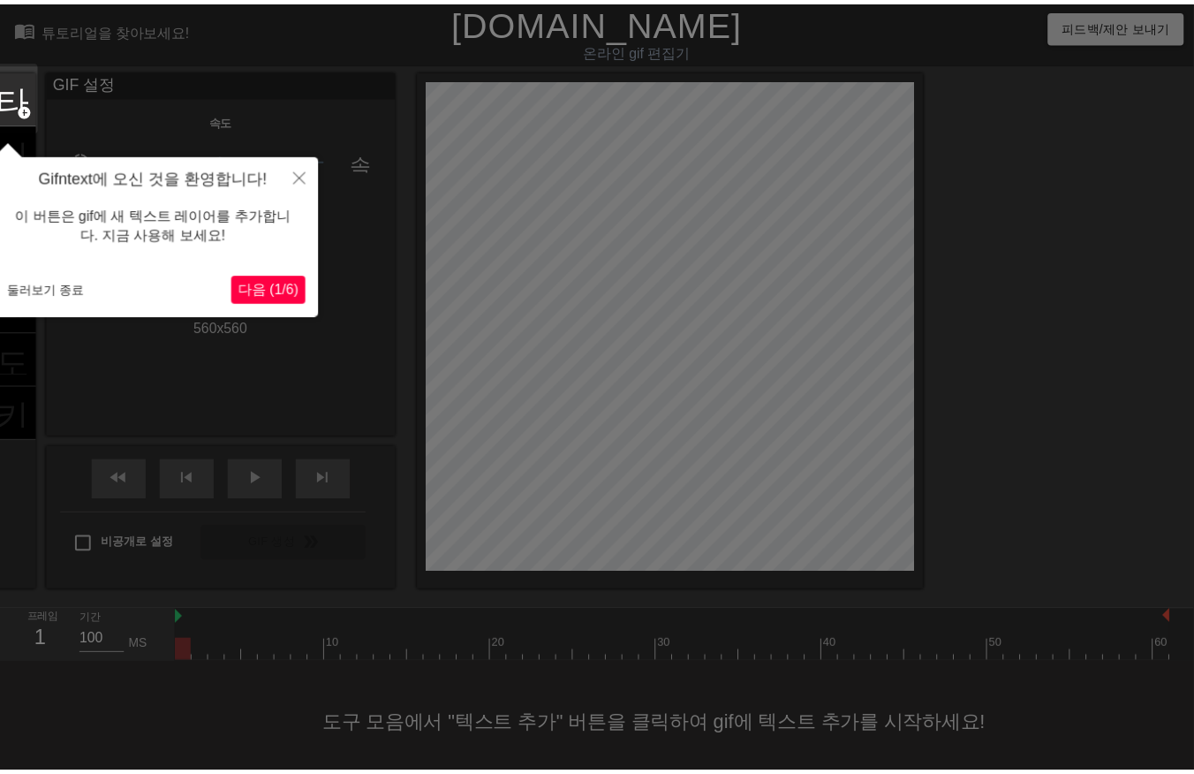
scroll to position [12, 0]
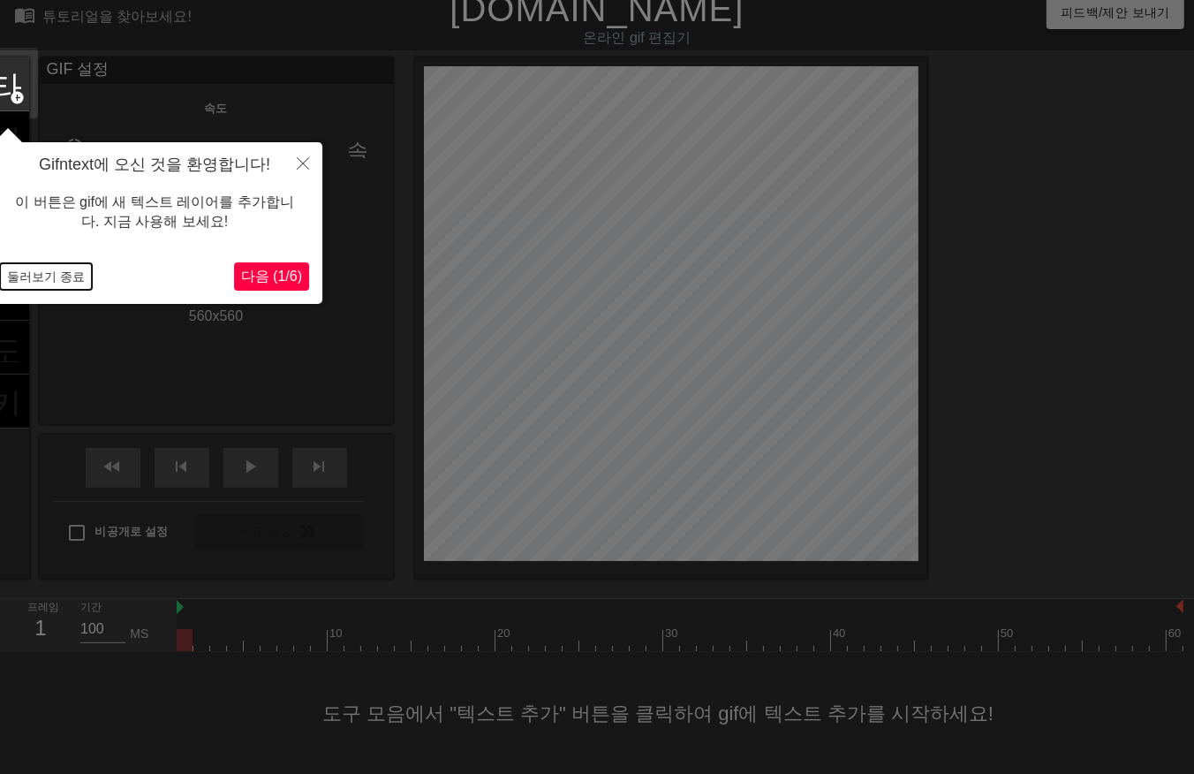
click at [60, 270] on button "둘러보기 종료" at bounding box center [46, 276] width 92 height 27
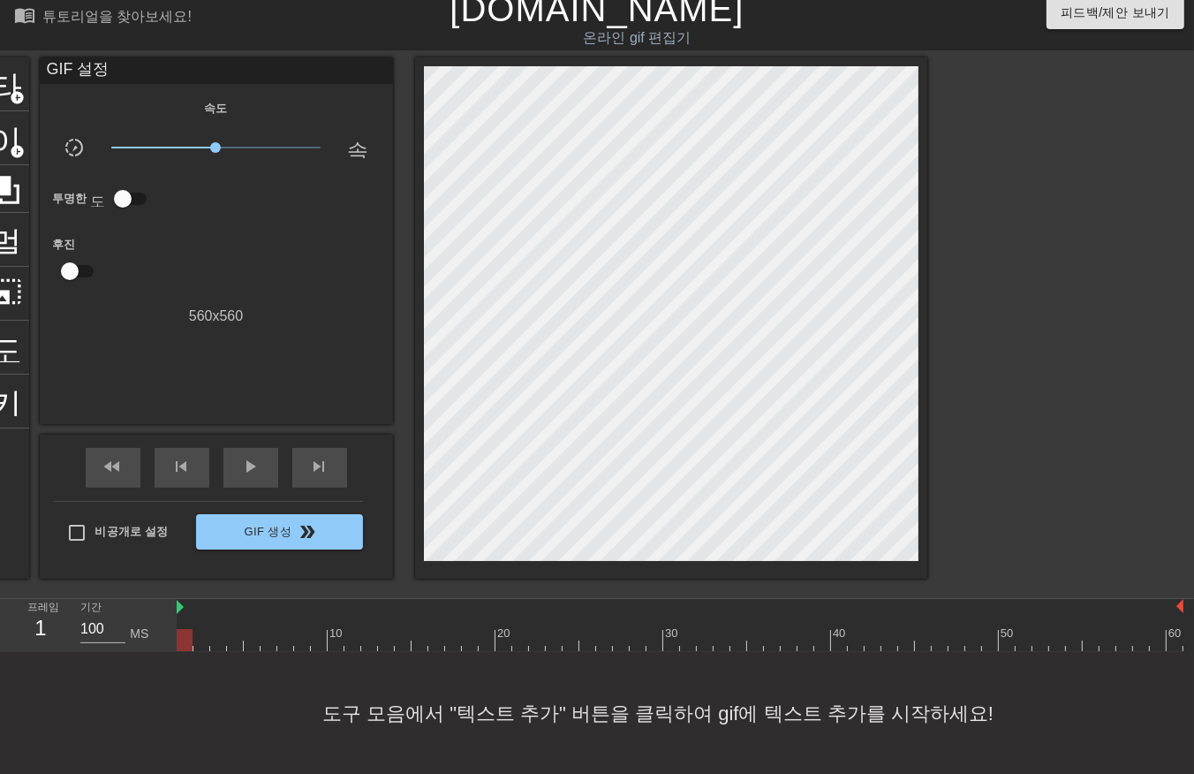
drag, startPoint x: 184, startPoint y: 634, endPoint x: 24, endPoint y: 646, distance: 160.3
click at [50, 676] on div "menu_book 튜토리얼을 찾아보세요! [DOMAIN_NAME] 온라인 gif 편집기 피드백/제안 보내기 타이틀 add_circle 이미지 …" at bounding box center [597, 381] width 1194 height 787
click at [201, 643] on div at bounding box center [680, 640] width 1007 height 22
click at [217, 641] on div at bounding box center [680, 640] width 1007 height 22
click at [233, 639] on div at bounding box center [680, 640] width 1007 height 22
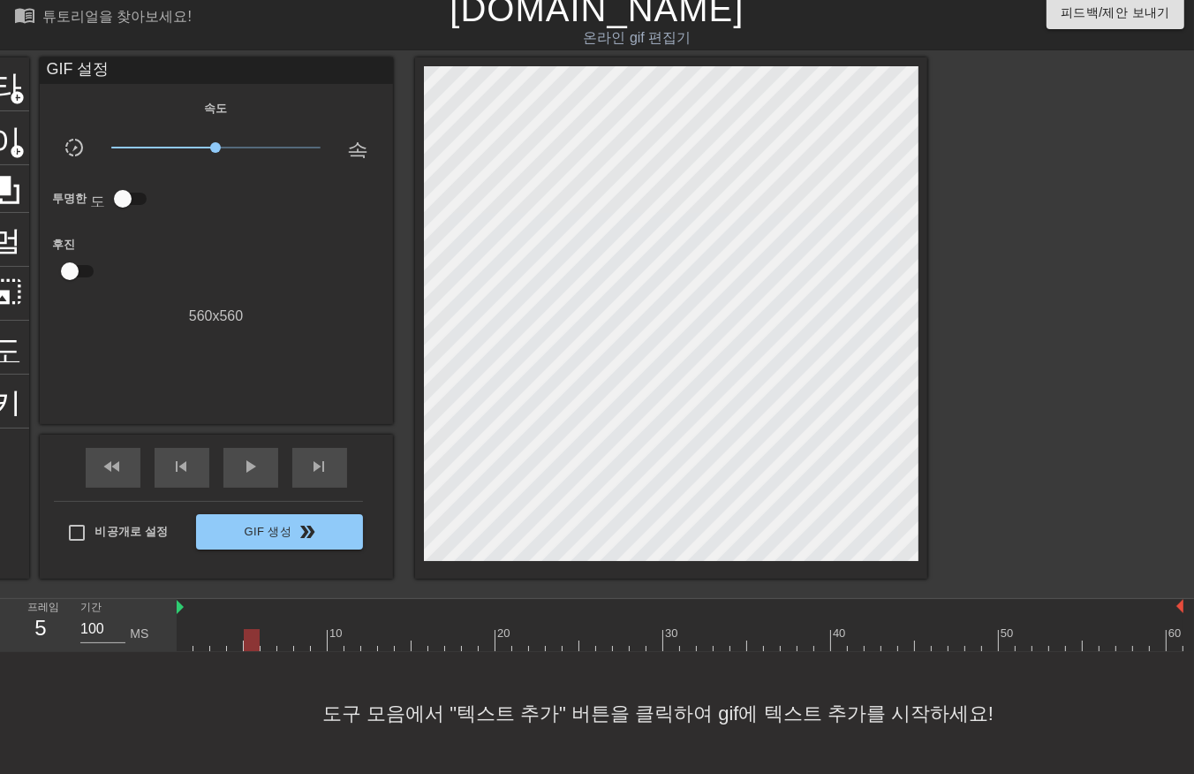
click at [251, 643] on div at bounding box center [680, 640] width 1007 height 22
drag, startPoint x: 268, startPoint y: 640, endPoint x: 275, endPoint y: 650, distance: 12.7
click at [269, 646] on div at bounding box center [680, 640] width 1007 height 22
click at [281, 643] on div at bounding box center [680, 640] width 1007 height 22
click at [300, 642] on div at bounding box center [680, 640] width 1007 height 22
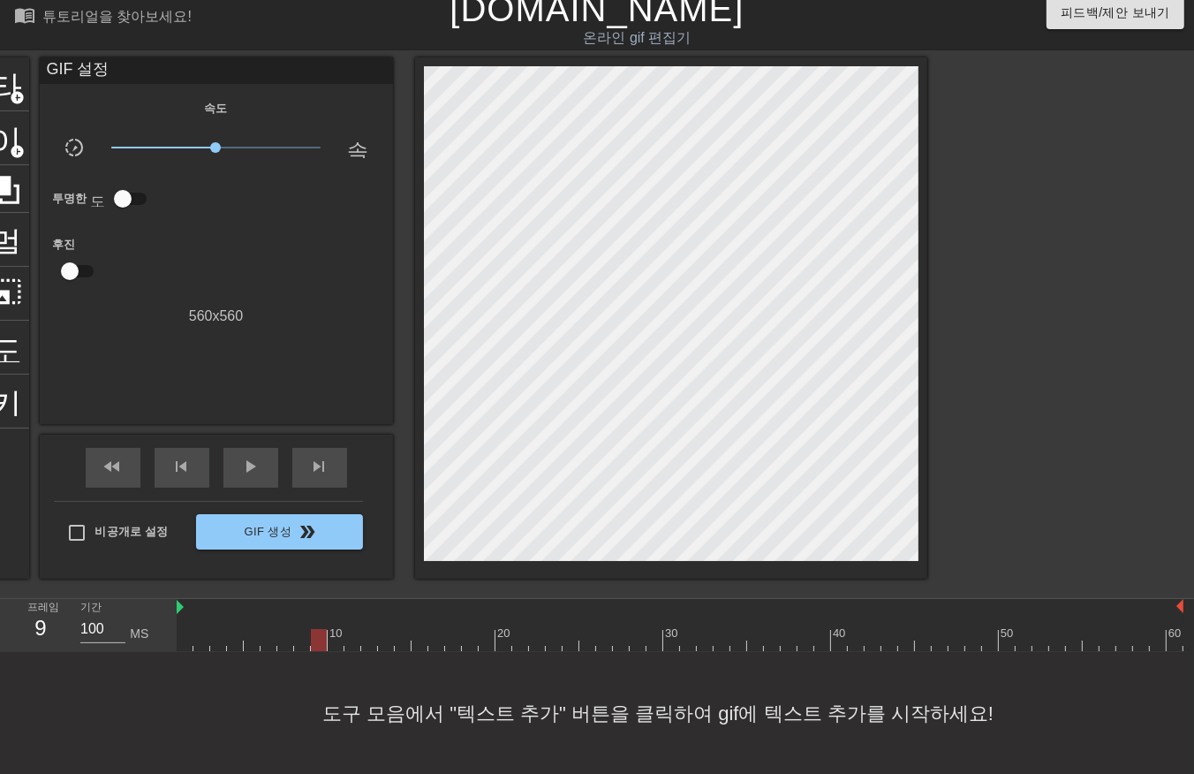
drag, startPoint x: 316, startPoint y: 638, endPoint x: 329, endPoint y: 648, distance: 15.7
click at [316, 642] on div at bounding box center [680, 640] width 1007 height 22
drag, startPoint x: 337, startPoint y: 633, endPoint x: 342, endPoint y: 648, distance: 15.9
click at [337, 636] on div at bounding box center [680, 640] width 1007 height 22
drag, startPoint x: 351, startPoint y: 640, endPoint x: 354, endPoint y: 656, distance: 16.3
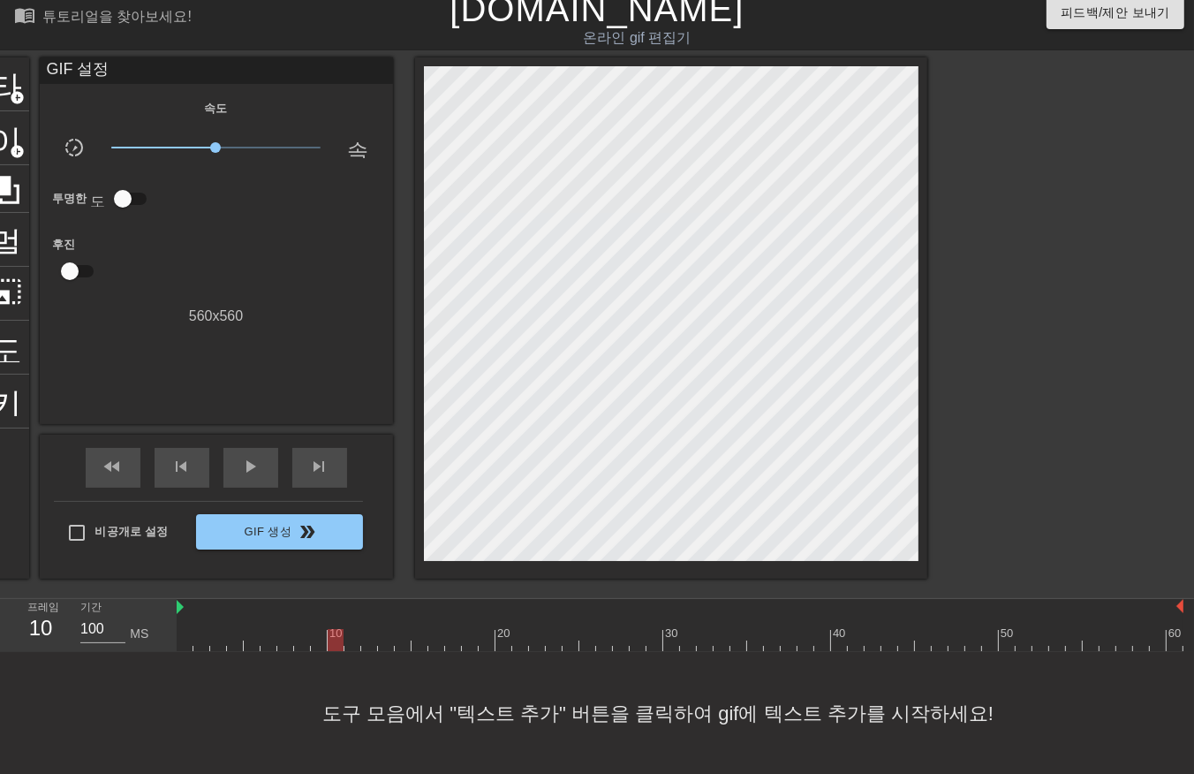
click at [352, 648] on div at bounding box center [680, 640] width 1007 height 22
click at [367, 646] on div at bounding box center [680, 640] width 1007 height 22
click at [383, 642] on div at bounding box center [680, 640] width 1007 height 22
drag, startPoint x: 401, startPoint y: 640, endPoint x: 416, endPoint y: 654, distance: 20.6
click at [401, 642] on div at bounding box center [680, 640] width 1007 height 22
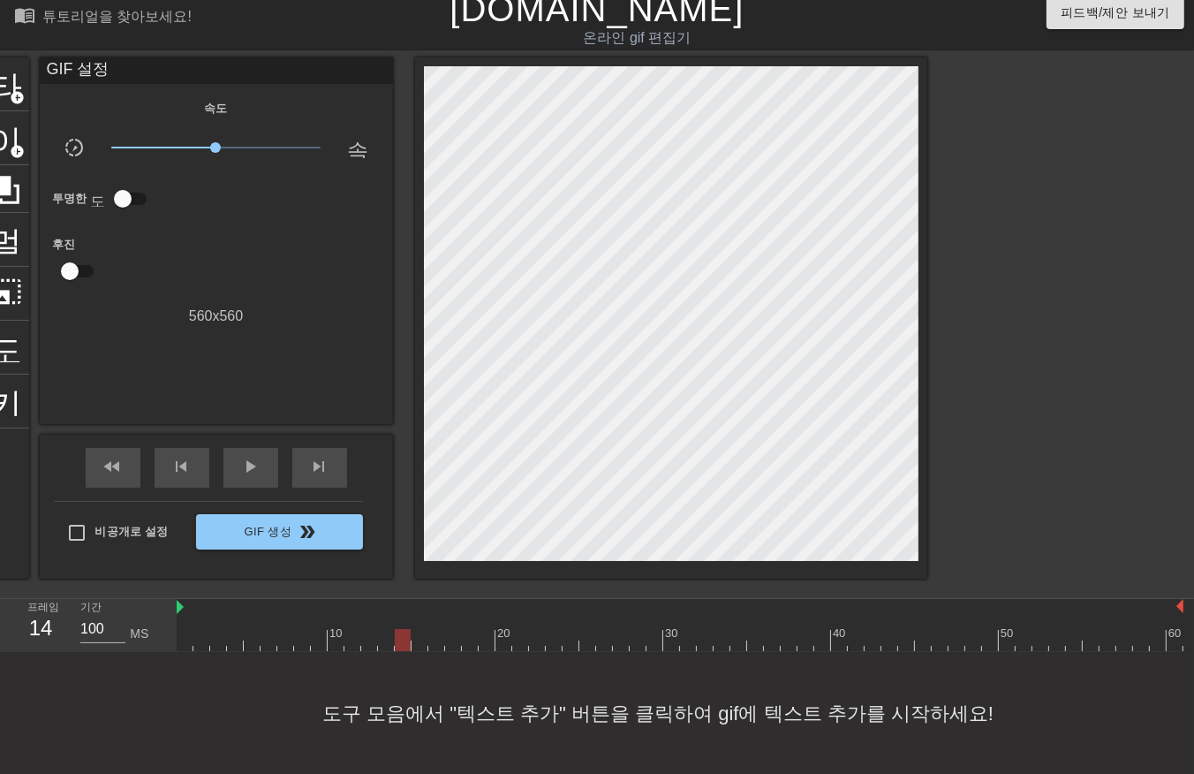
drag, startPoint x: 421, startPoint y: 639, endPoint x: 426, endPoint y: 650, distance: 12.6
click at [422, 648] on div at bounding box center [680, 640] width 1007 height 22
click at [433, 646] on div at bounding box center [680, 640] width 1007 height 22
click at [451, 648] on div at bounding box center [680, 640] width 1007 height 22
drag, startPoint x: 469, startPoint y: 640, endPoint x: 481, endPoint y: 643, distance: 12.0
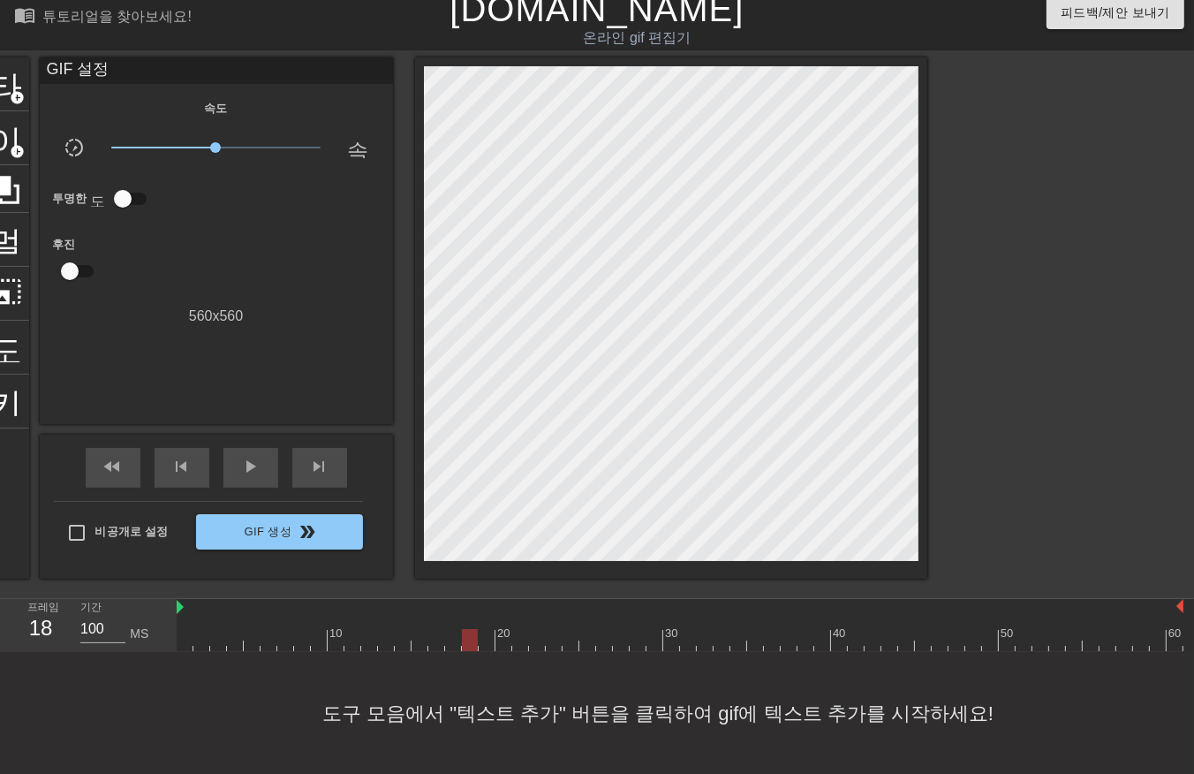
click at [471, 645] on div at bounding box center [680, 640] width 1007 height 22
click at [488, 641] on div at bounding box center [680, 640] width 1007 height 22
click at [505, 645] on div at bounding box center [680, 640] width 1007 height 22
drag, startPoint x: 515, startPoint y: 640, endPoint x: 523, endPoint y: 649, distance: 12.6
click at [518, 648] on div at bounding box center [680, 640] width 1007 height 22
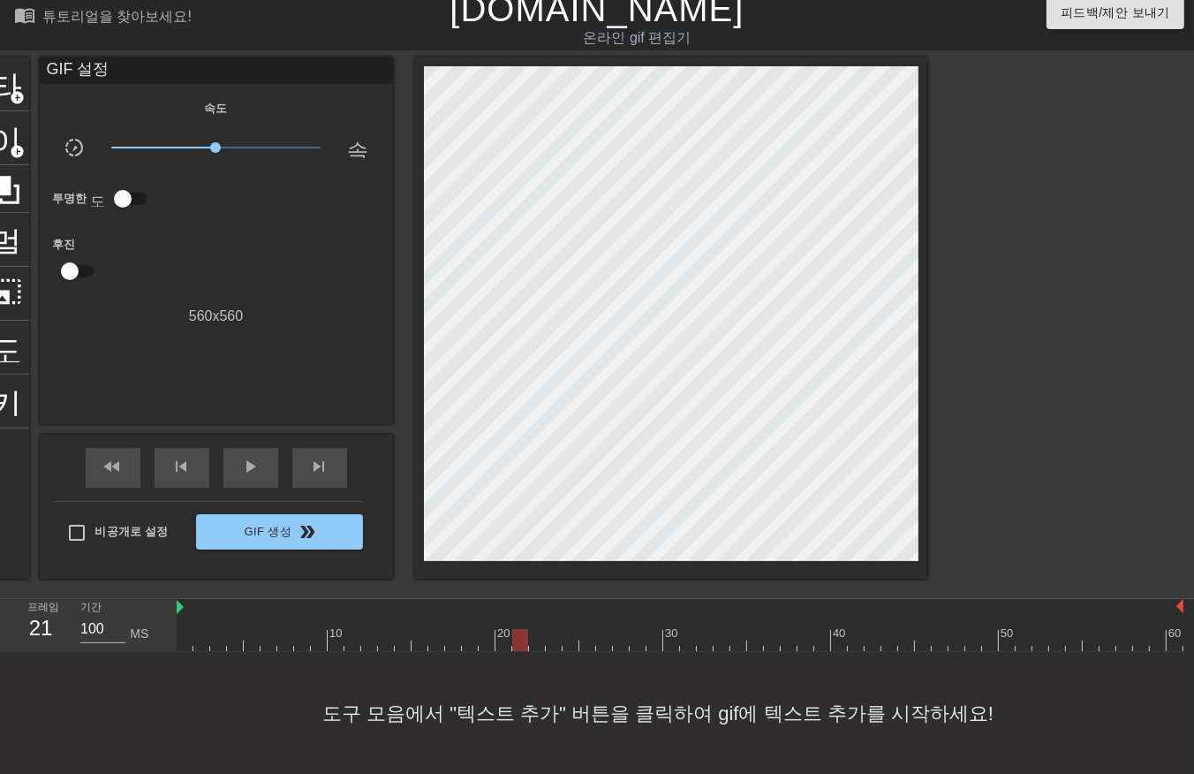
click at [535, 646] on div at bounding box center [680, 640] width 1007 height 22
drag, startPoint x: 552, startPoint y: 642, endPoint x: 561, endPoint y: 648, distance: 10.3
click at [553, 647] on div at bounding box center [680, 640] width 1007 height 22
drag, startPoint x: 566, startPoint y: 639, endPoint x: 583, endPoint y: 650, distance: 20.3
click at [570, 643] on div at bounding box center [680, 640] width 1007 height 22
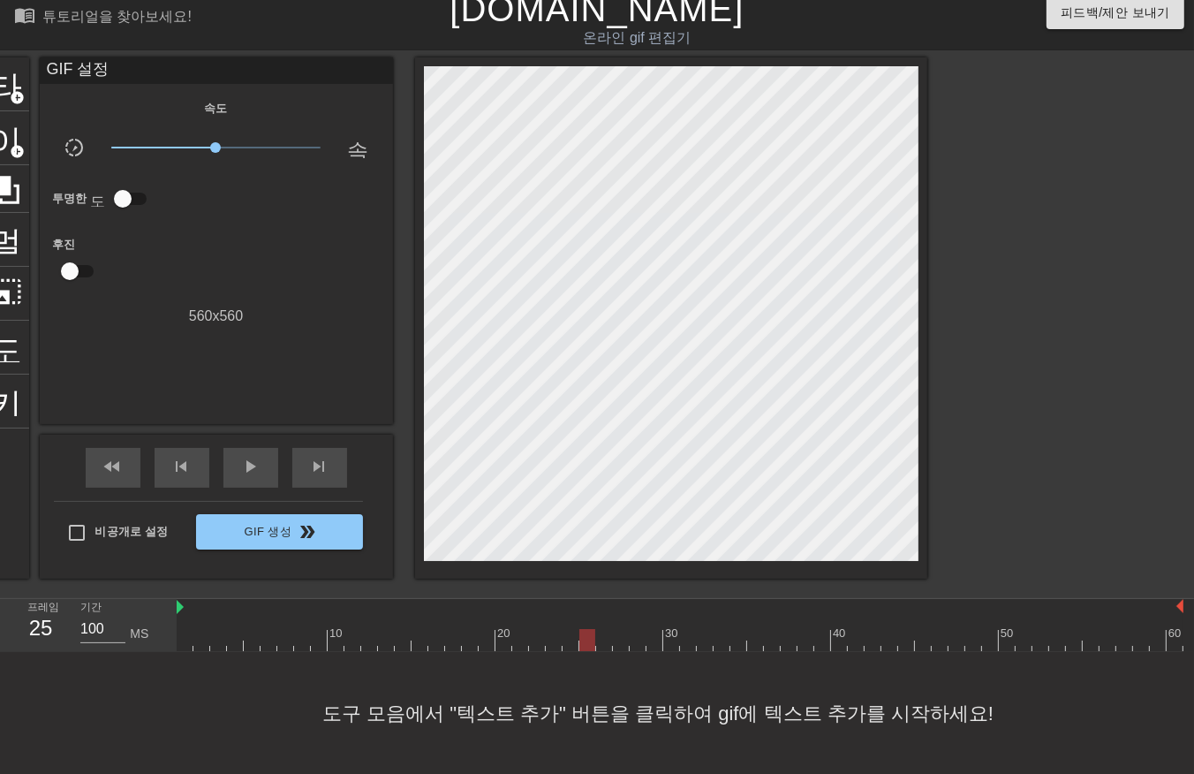
click at [589, 647] on div at bounding box center [680, 640] width 1007 height 22
click at [604, 648] on div at bounding box center [680, 640] width 1007 height 22
drag, startPoint x: 623, startPoint y: 647, endPoint x: 633, endPoint y: 648, distance: 9.9
click at [626, 648] on div at bounding box center [680, 640] width 1007 height 22
drag, startPoint x: 639, startPoint y: 641, endPoint x: 661, endPoint y: 643, distance: 22.2
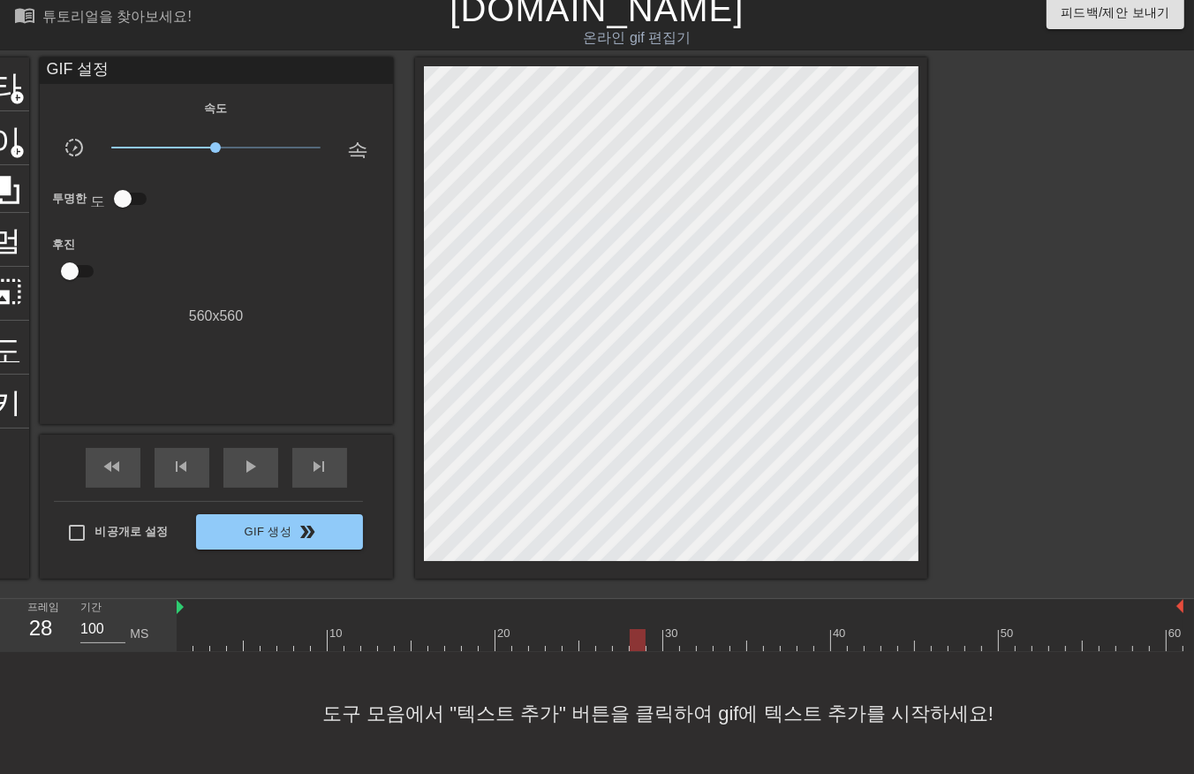
click at [639, 646] on div at bounding box center [680, 640] width 1007 height 22
click at [655, 640] on div at bounding box center [680, 640] width 1007 height 22
click at [671, 643] on div at bounding box center [680, 640] width 1007 height 22
drag, startPoint x: 689, startPoint y: 642, endPoint x: 694, endPoint y: 654, distance: 12.6
click at [694, 652] on div "menu_book 튜토리얼을 찾아보세요! [DOMAIN_NAME] 온라인 gif 편집기 피드백/제안 보내기 타이틀 add_circle 이미지 …" at bounding box center [597, 381] width 1194 height 787
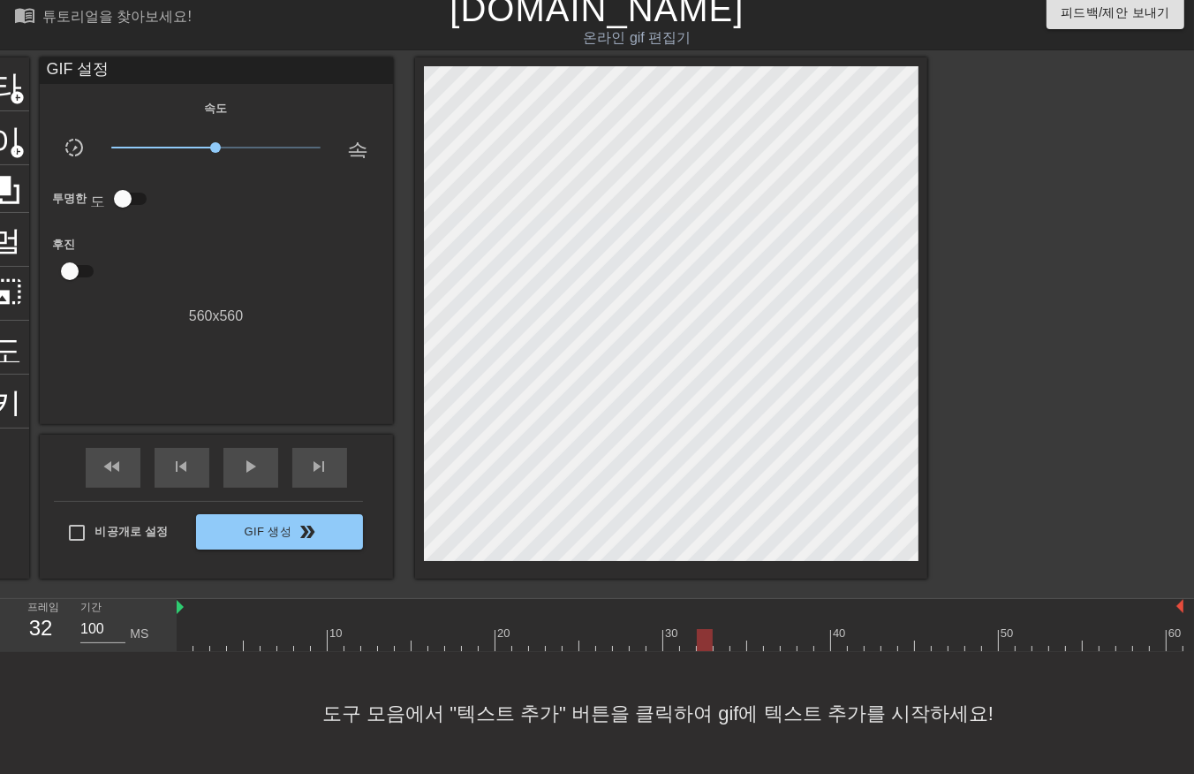
click at [708, 643] on div at bounding box center [680, 640] width 1007 height 22
click at [722, 643] on div at bounding box center [680, 640] width 1007 height 22
click at [737, 638] on div at bounding box center [680, 640] width 1007 height 22
drag, startPoint x: 751, startPoint y: 639, endPoint x: 761, endPoint y: 647, distance: 12.6
click at [757, 646] on div at bounding box center [680, 640] width 1007 height 22
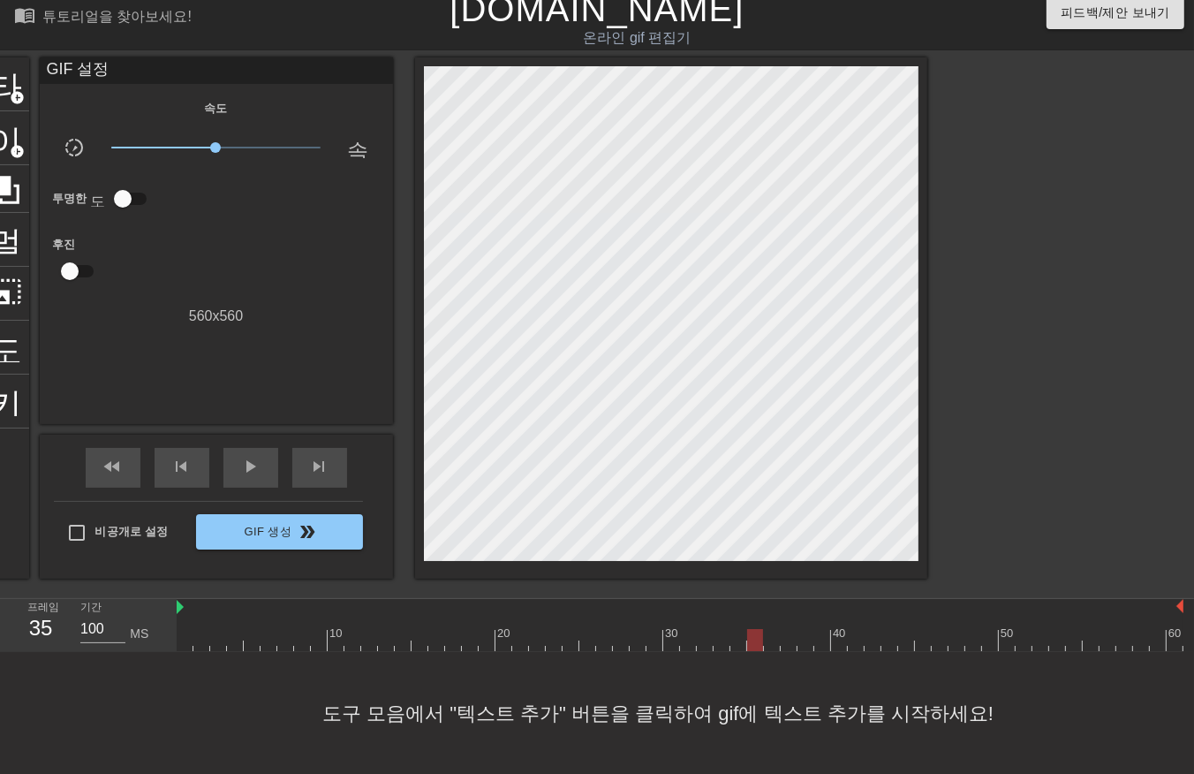
click at [770, 648] on div at bounding box center [680, 640] width 1007 height 22
click at [786, 646] on div at bounding box center [680, 640] width 1007 height 22
drag, startPoint x: 804, startPoint y: 646, endPoint x: 815, endPoint y: 648, distance: 11.8
click at [808, 652] on div "menu_book 튜토리얼을 찾아보세요! [DOMAIN_NAME] 온라인 gif 편집기 피드백/제안 보내기 타이틀 add_circle 이미지 …" at bounding box center [597, 381] width 1194 height 787
click at [822, 641] on div at bounding box center [680, 640] width 1007 height 22
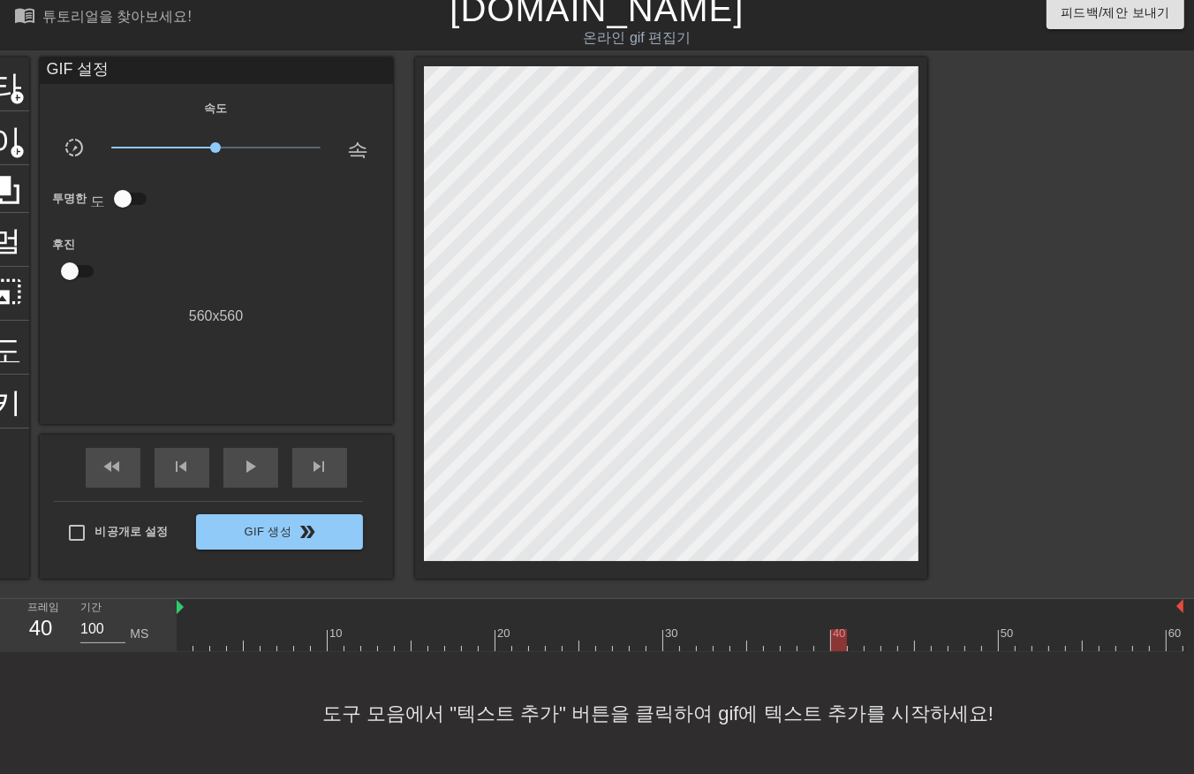
drag, startPoint x: 837, startPoint y: 641, endPoint x: 848, endPoint y: 651, distance: 15.0
click at [839, 646] on div at bounding box center [680, 640] width 1007 height 22
drag, startPoint x: 853, startPoint y: 641, endPoint x: 861, endPoint y: 649, distance: 11.9
click at [853, 645] on div at bounding box center [680, 640] width 1007 height 22
drag, startPoint x: 876, startPoint y: 642, endPoint x: 892, endPoint y: 648, distance: 17.9
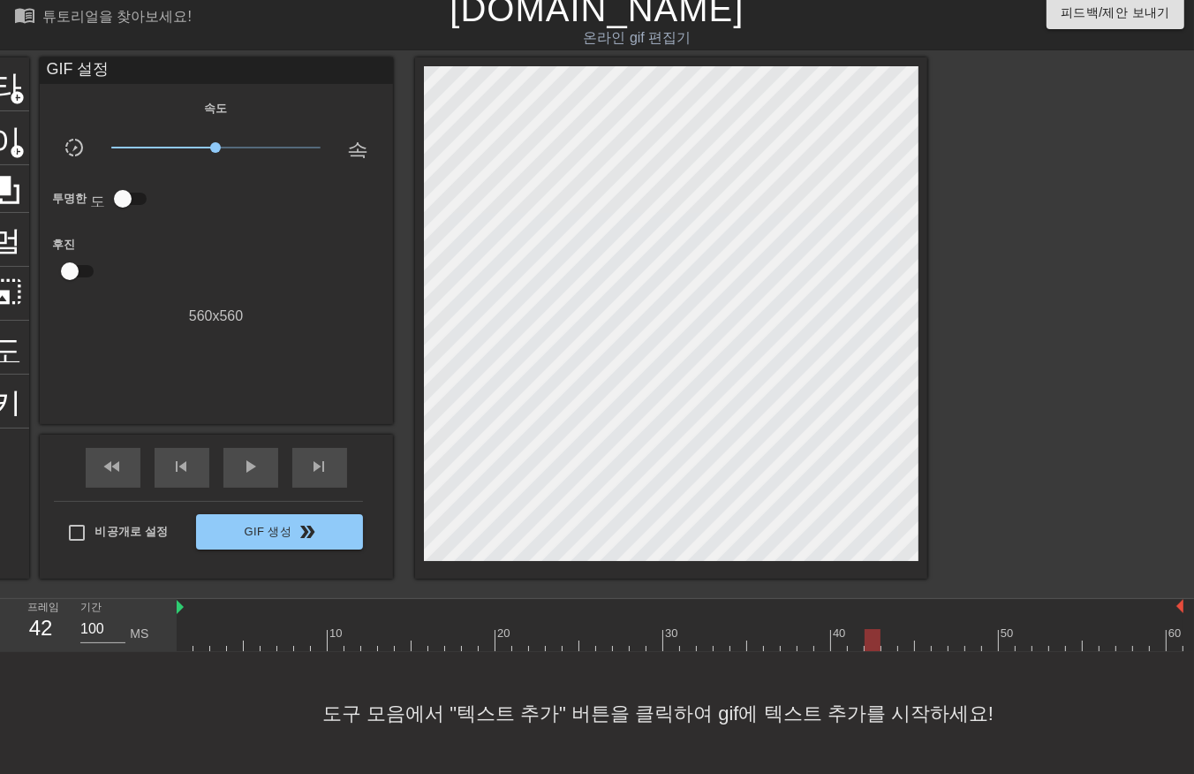
click at [880, 648] on div at bounding box center [680, 640] width 1007 height 22
click at [888, 645] on div at bounding box center [680, 640] width 1007 height 22
click at [902, 645] on div at bounding box center [680, 640] width 1007 height 22
click at [922, 647] on div at bounding box center [680, 640] width 1007 height 22
drag, startPoint x: 936, startPoint y: 641, endPoint x: 945, endPoint y: 648, distance: 11.3
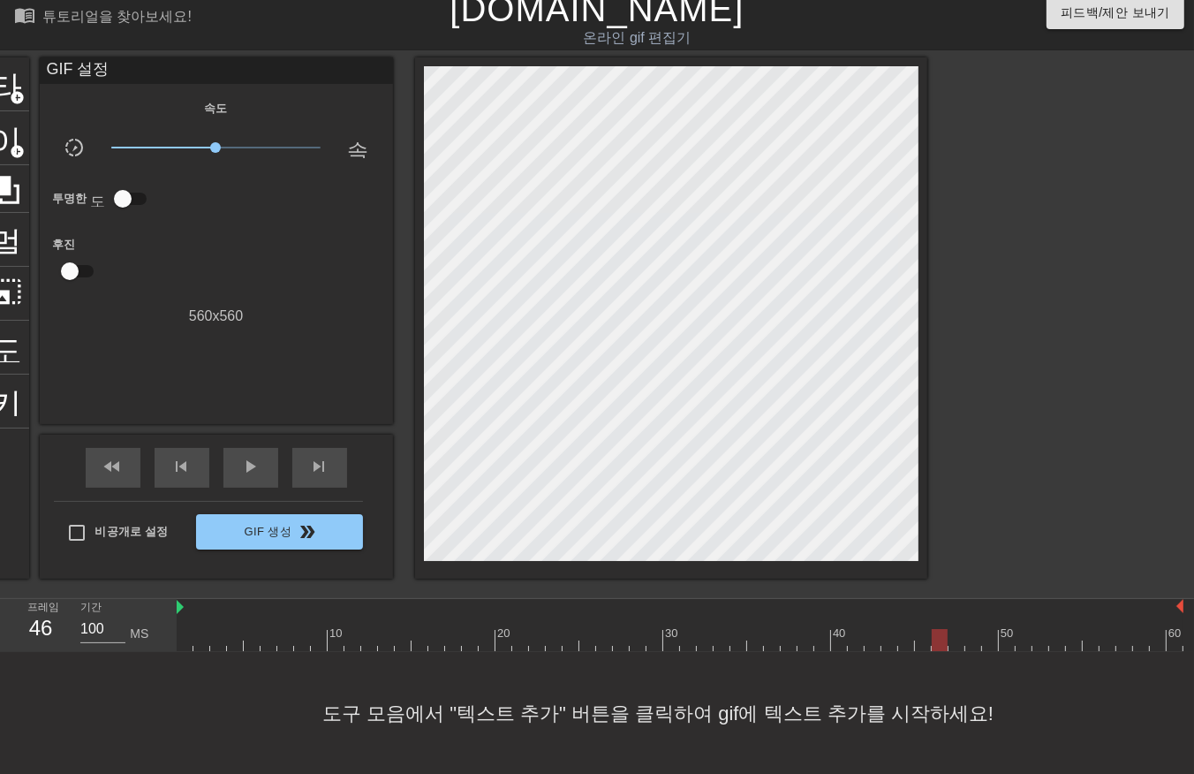
click at [936, 643] on div at bounding box center [680, 640] width 1007 height 22
click at [954, 647] on div at bounding box center [680, 640] width 1007 height 22
click at [974, 643] on div at bounding box center [680, 640] width 1007 height 22
click at [991, 640] on div at bounding box center [680, 640] width 1007 height 22
drag, startPoint x: 1001, startPoint y: 641, endPoint x: 1016, endPoint y: 649, distance: 17.4
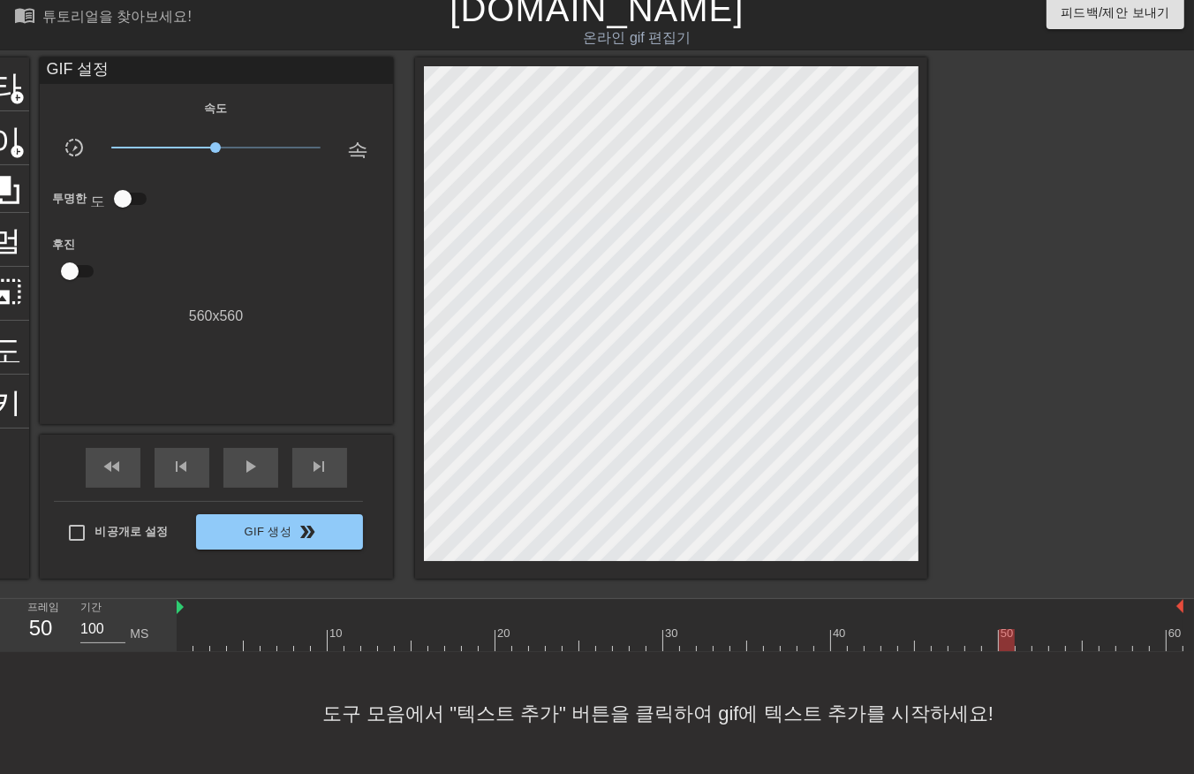
click at [1003, 643] on div at bounding box center [680, 640] width 1007 height 22
drag, startPoint x: 1020, startPoint y: 640, endPoint x: 1039, endPoint y: 649, distance: 21.7
click at [1026, 648] on div at bounding box center [680, 640] width 1007 height 22
drag, startPoint x: 1037, startPoint y: 638, endPoint x: 1050, endPoint y: 636, distance: 12.5
click at [1040, 640] on div at bounding box center [680, 640] width 1007 height 22
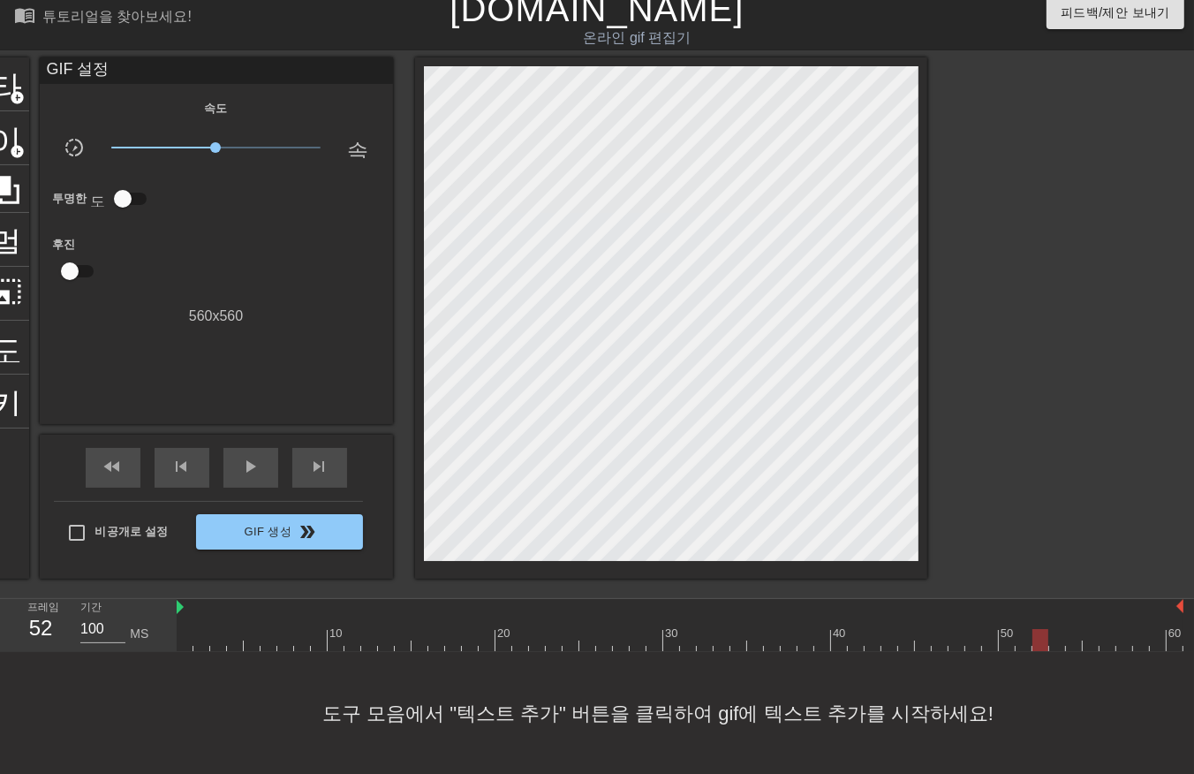
drag, startPoint x: 1055, startPoint y: 639, endPoint x: 1071, endPoint y: 645, distance: 17.1
click at [1060, 642] on div at bounding box center [680, 640] width 1007 height 22
click at [1072, 640] on div at bounding box center [680, 640] width 1007 height 22
drag, startPoint x: 1092, startPoint y: 641, endPoint x: 1103, endPoint y: 651, distance: 14.4
click at [1097, 651] on div "menu_book 튜토리얼을 찾아보세요! [DOMAIN_NAME] 온라인 gif 편집기 피드백/제안 보내기 타이틀 add_circle 이미지 …" at bounding box center [597, 381] width 1194 height 787
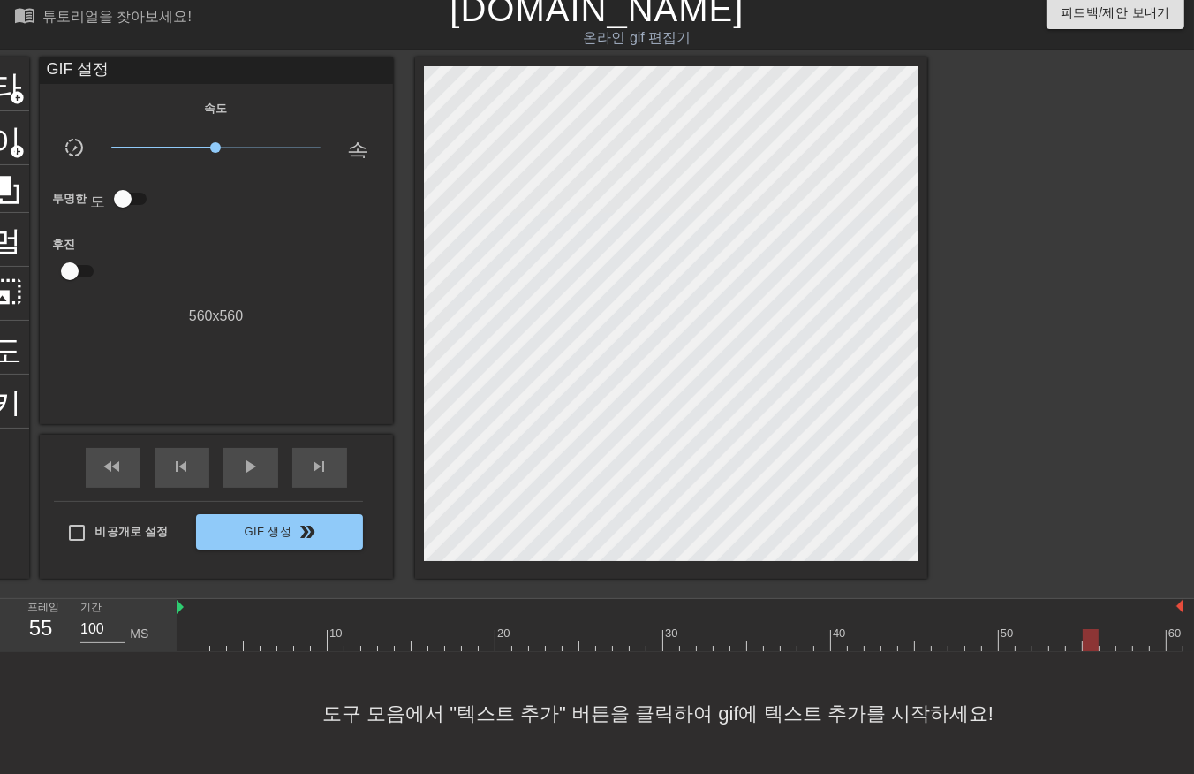
click at [1107, 649] on div at bounding box center [680, 640] width 1007 height 22
drag, startPoint x: 1118, startPoint y: 641, endPoint x: 1128, endPoint y: 647, distance: 11.1
click at [1126, 647] on div at bounding box center [680, 640] width 1007 height 22
click at [1140, 648] on div at bounding box center [680, 640] width 1007 height 22
drag, startPoint x: 1155, startPoint y: 639, endPoint x: 1168, endPoint y: 648, distance: 15.9
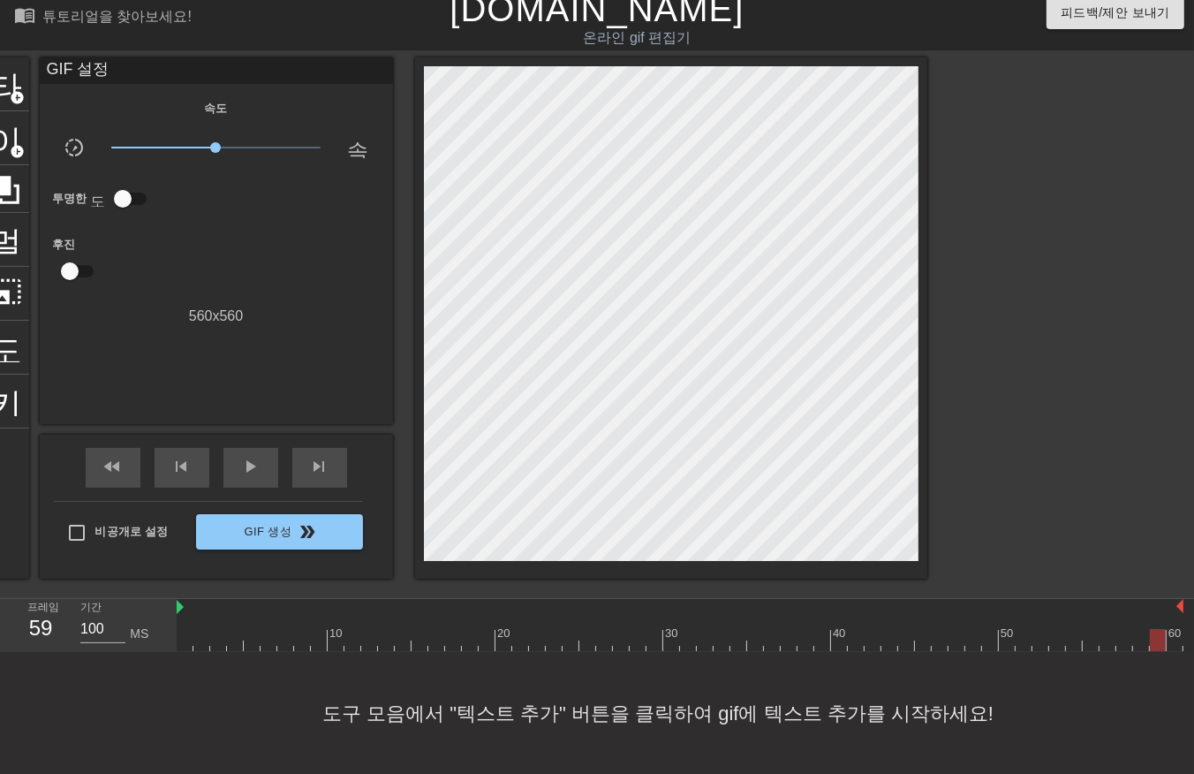
click at [1156, 643] on div at bounding box center [680, 640] width 1007 height 22
drag, startPoint x: 1171, startPoint y: 640, endPoint x: 1181, endPoint y: 649, distance: 14.4
click at [1175, 643] on div at bounding box center [680, 640] width 1007 height 22
